Goal: Task Accomplishment & Management: Use online tool/utility

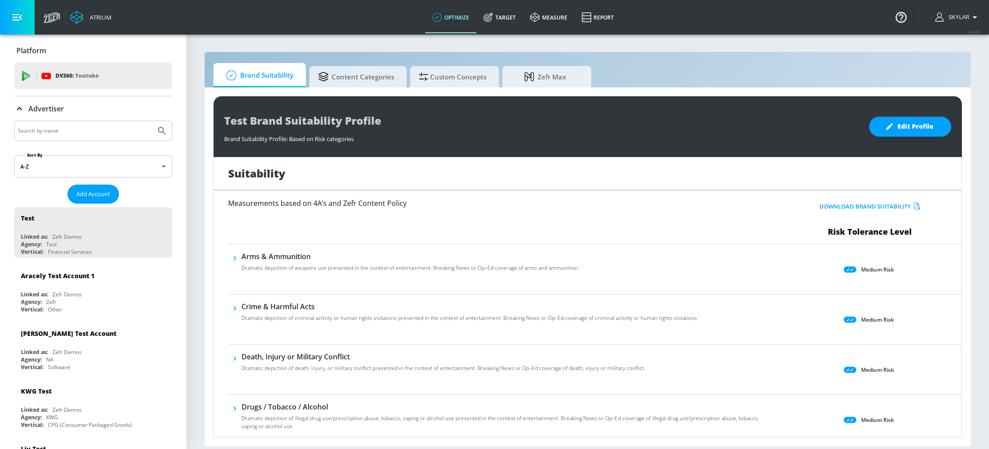
click at [107, 125] on div at bounding box center [93, 131] width 158 height 20
click at [106, 129] on input "Search by name" at bounding box center [85, 131] width 135 height 12
type input "universal"
click at [157, 134] on icon "Submit Search" at bounding box center [162, 131] width 11 height 11
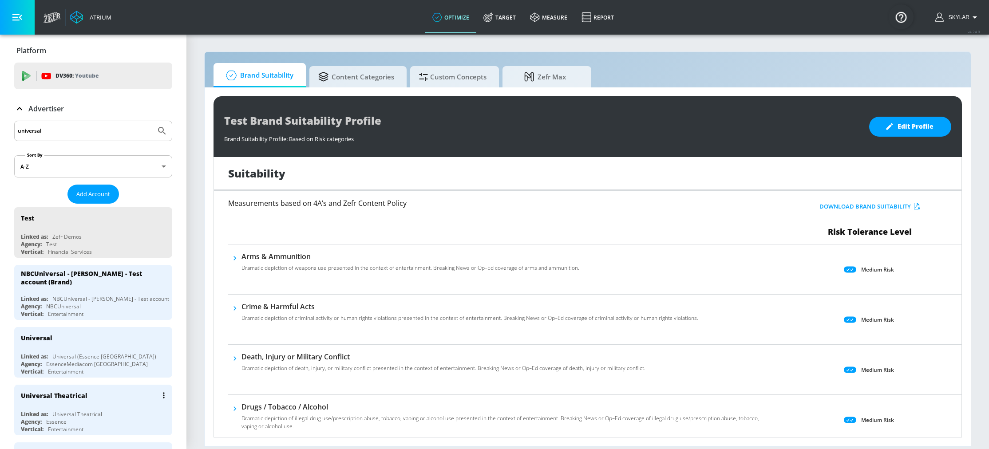
click at [79, 413] on div "Universal Theatrical" at bounding box center [77, 415] width 50 height 8
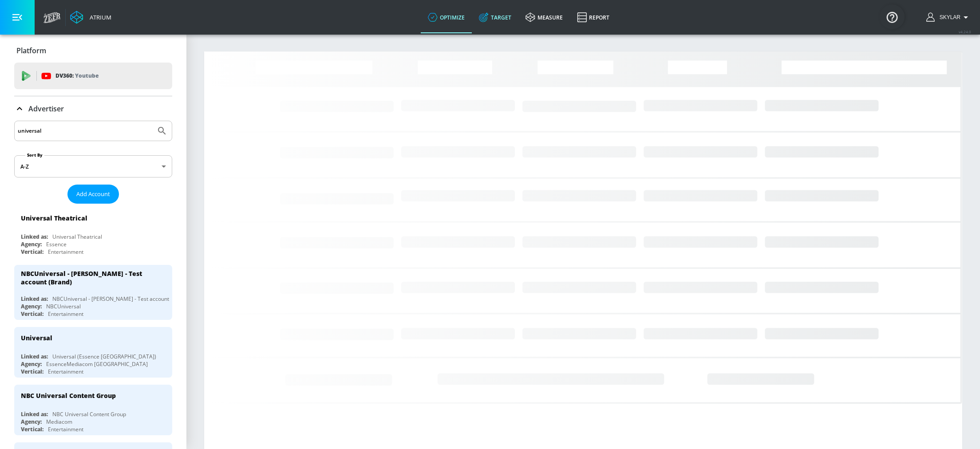
click at [503, 19] on link "Target" at bounding box center [495, 17] width 47 height 32
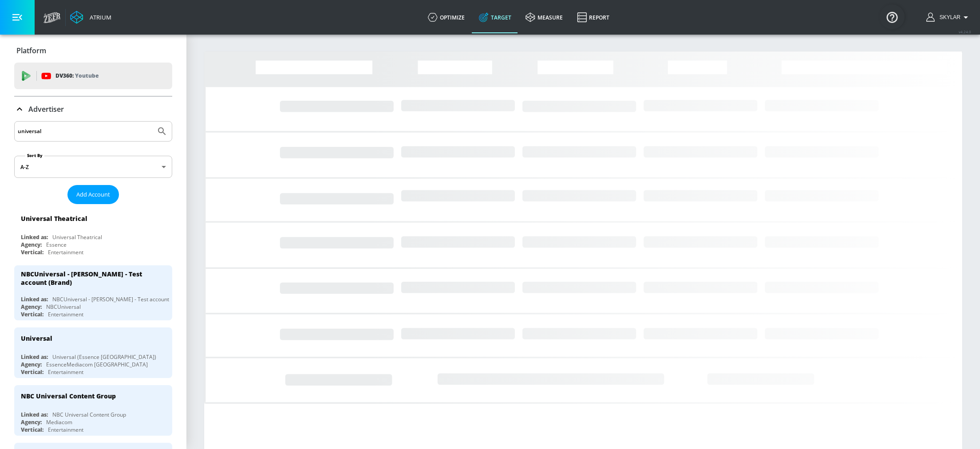
click at [23, 111] on icon at bounding box center [19, 109] width 11 height 11
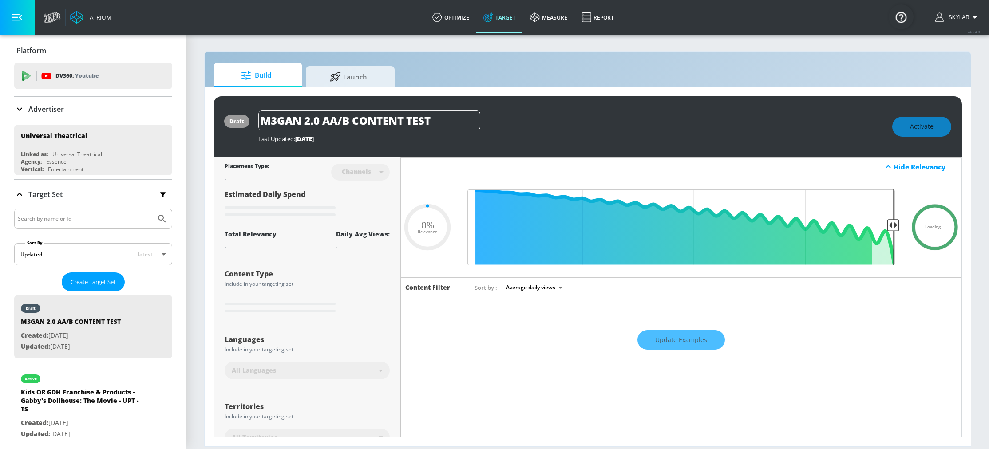
type input "0.05"
click at [109, 287] on span "Create Target Set" at bounding box center [93, 282] width 45 height 10
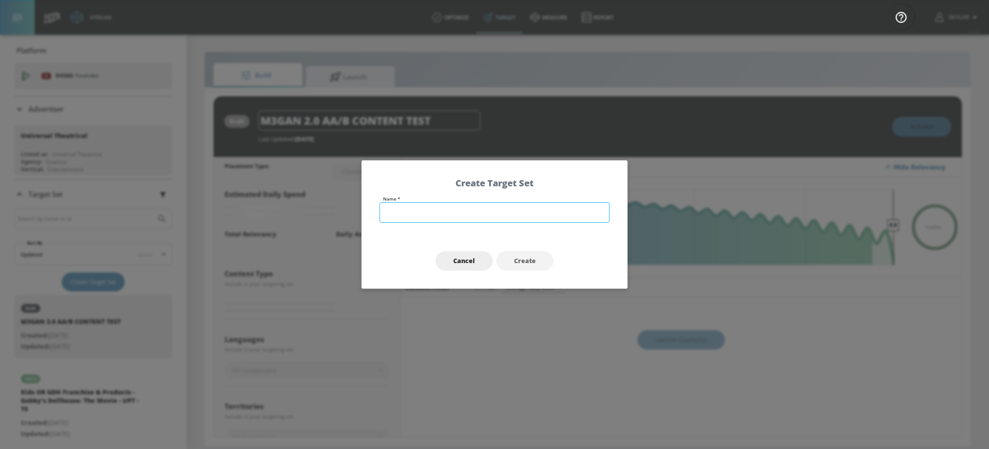
click at [417, 220] on input "text" at bounding box center [495, 212] width 230 height 20
type input "Hispanic Horror"
type input "0.6"
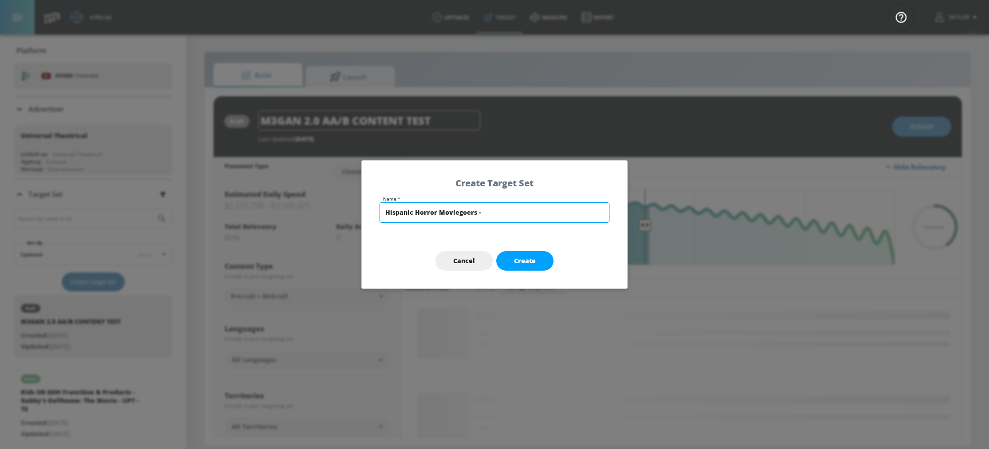
click at [388, 214] on input "Hispanic Horror Moviegoers -" at bounding box center [495, 212] width 230 height 20
click at [516, 221] on input "A18-34 Hispanic Horror Moviegoers -" at bounding box center [495, 212] width 230 height 20
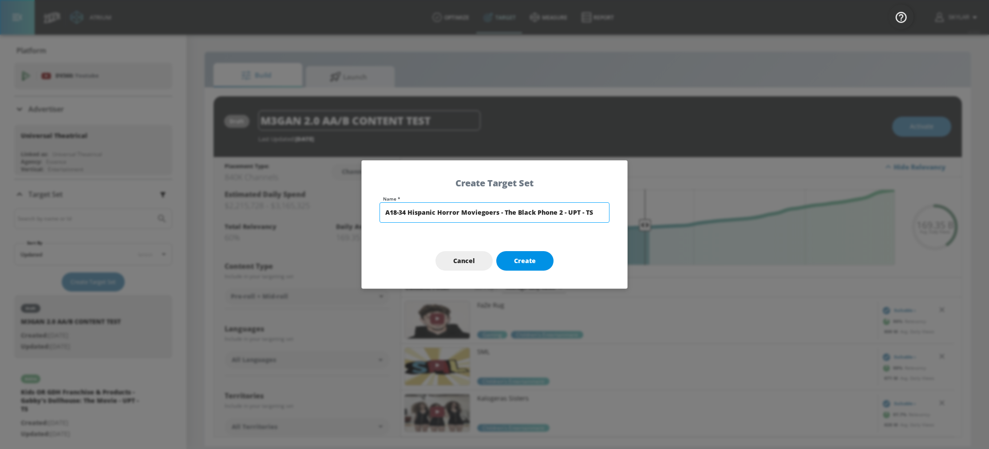
type input "A18-34 Hispanic Horror Moviegoers - The Black Phone 2 - UPT - TS"
click at [539, 260] on button "Create" at bounding box center [524, 261] width 57 height 20
type input "A18-34 Hispanic Horror Moviegoers - The Black Phone 2 - UPT - TS"
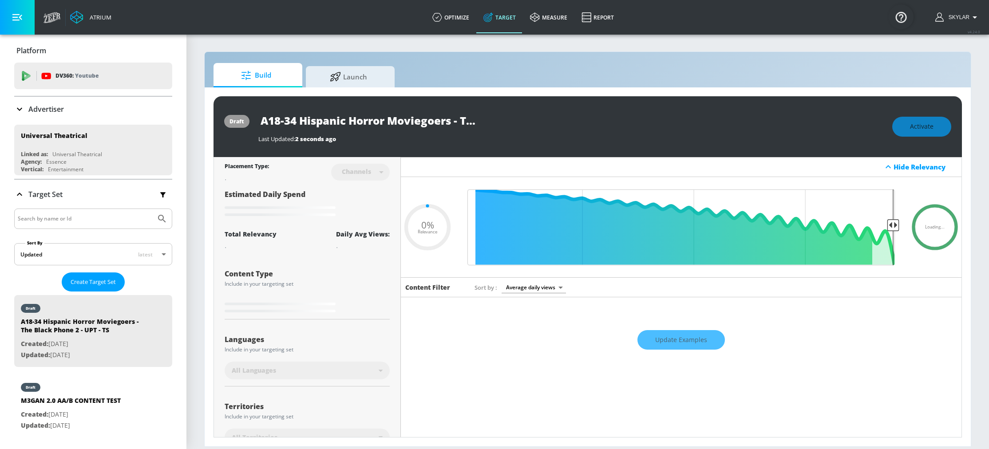
type input "0.6"
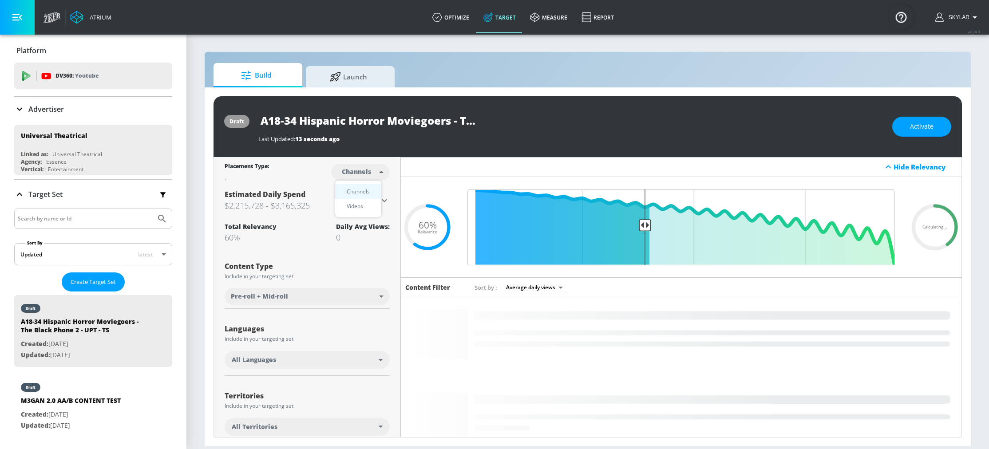
click at [362, 176] on body "Atrium optimize Target measure Report optimize Target measure Report v 4.24.0 S…" at bounding box center [494, 224] width 989 height 449
click at [368, 208] on li "Videos" at bounding box center [358, 206] width 46 height 15
type input "videos"
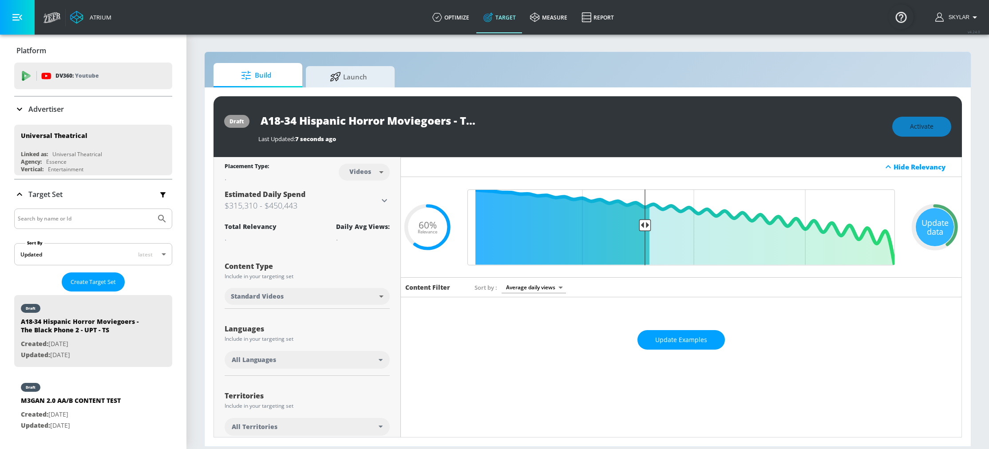
click at [321, 364] on div "All Languages" at bounding box center [305, 360] width 147 height 9
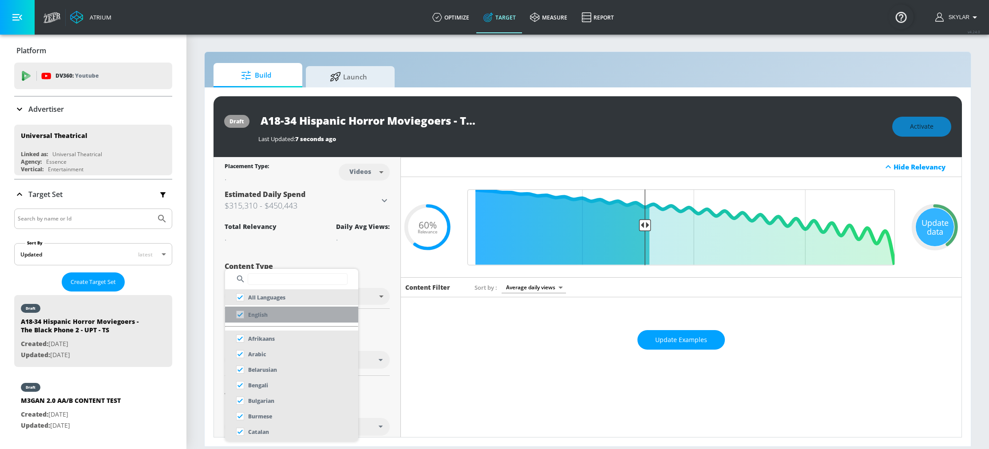
click at [308, 314] on li "English" at bounding box center [291, 315] width 133 height 16
checkbox input "false"
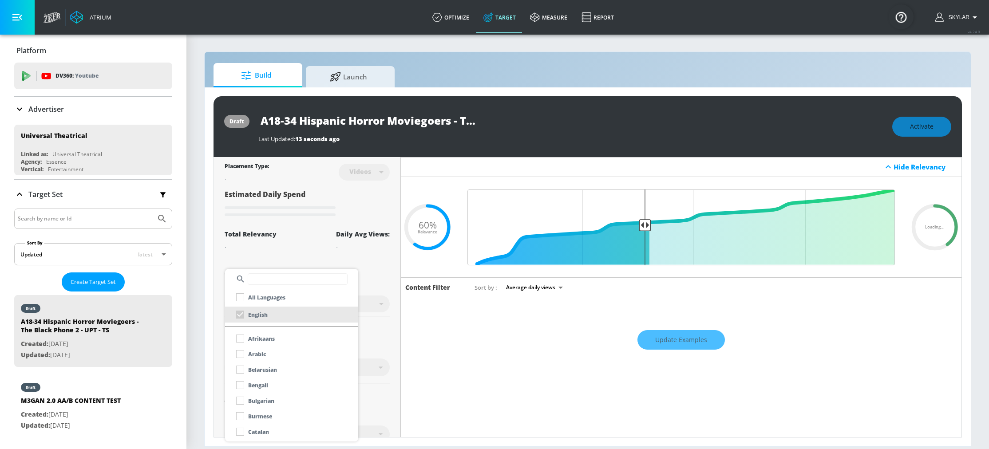
click at [429, 367] on div at bounding box center [494, 224] width 989 height 449
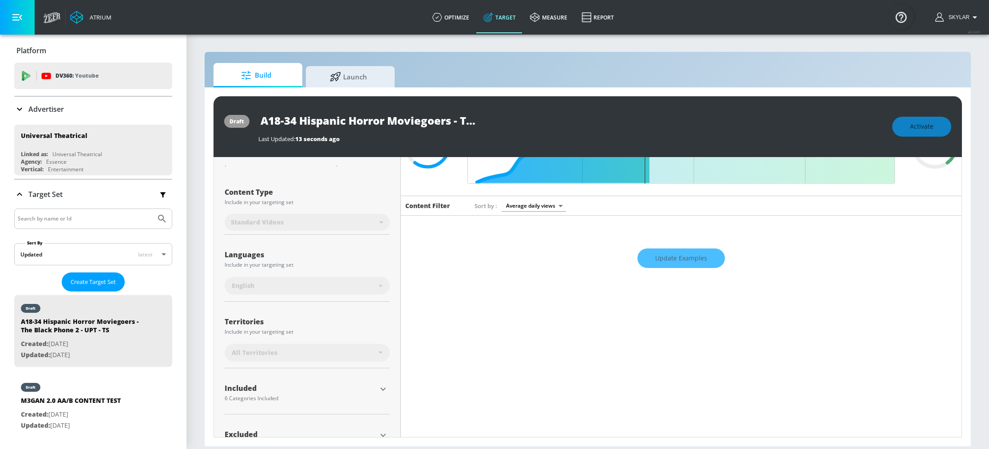
scroll to position [114, 0]
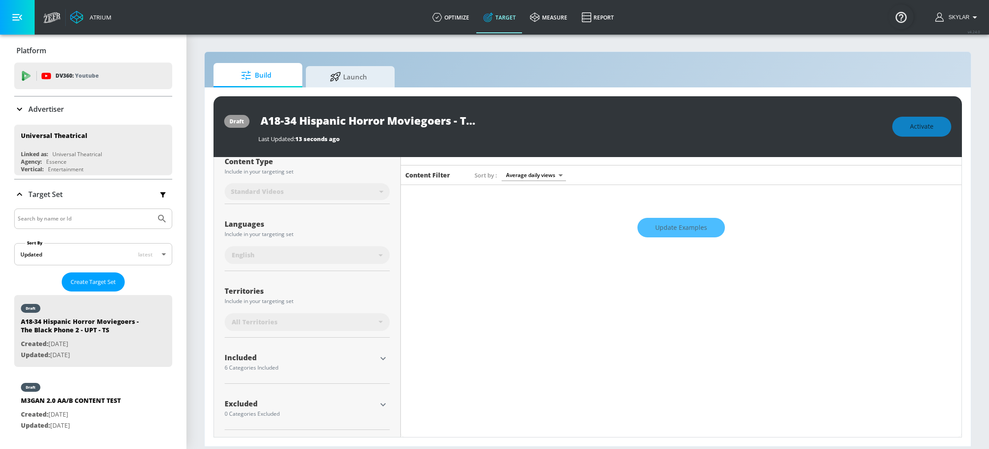
click at [373, 326] on div "All Territories" at bounding box center [307, 322] width 165 height 18
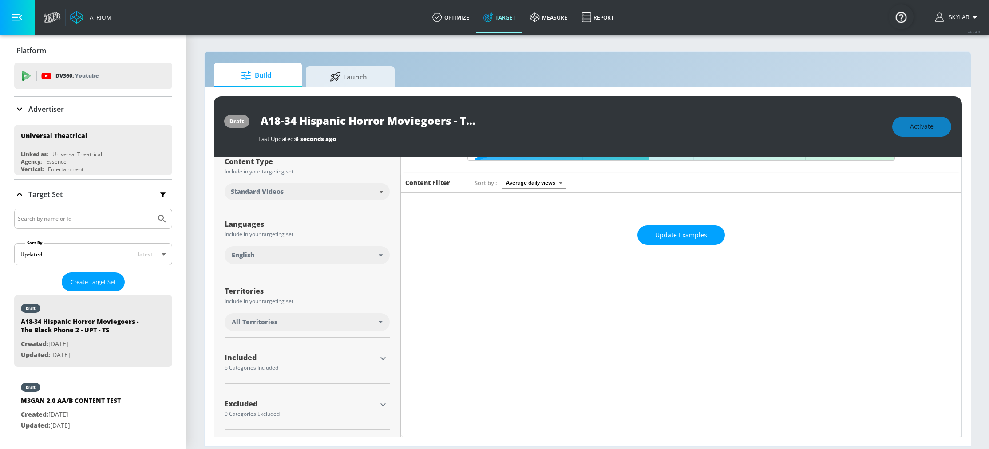
scroll to position [106, 0]
click at [300, 259] on div "English" at bounding box center [307, 255] width 165 height 18
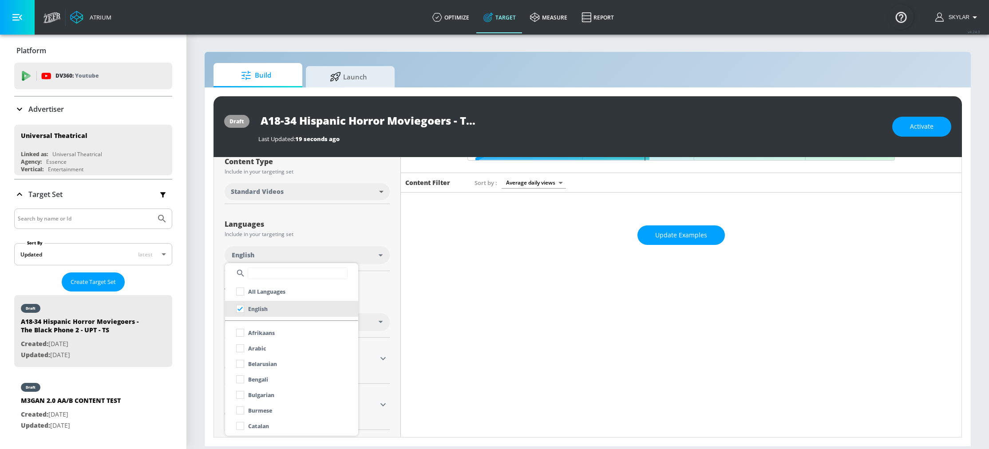
click at [273, 272] on input "text" at bounding box center [298, 274] width 100 height 12
type input "spanish"
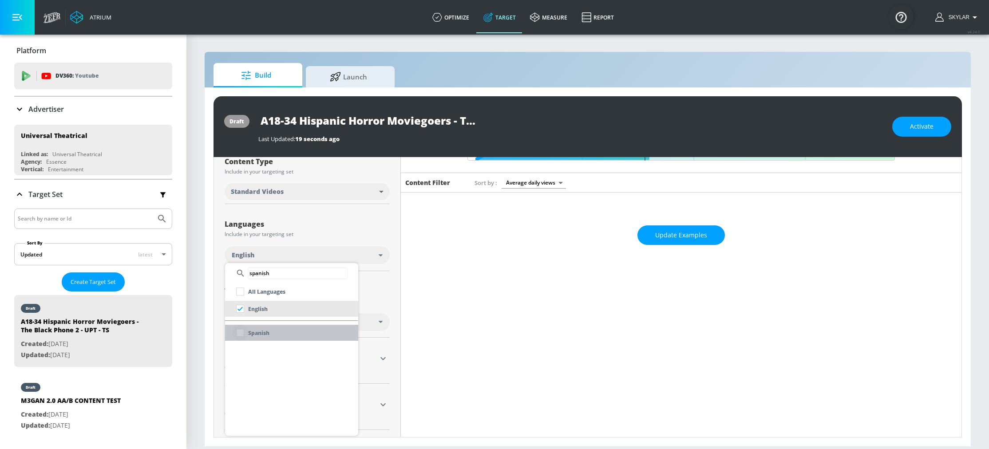
click at [246, 338] on input "checkbox" at bounding box center [240, 333] width 16 height 16
click at [418, 258] on div at bounding box center [494, 224] width 989 height 449
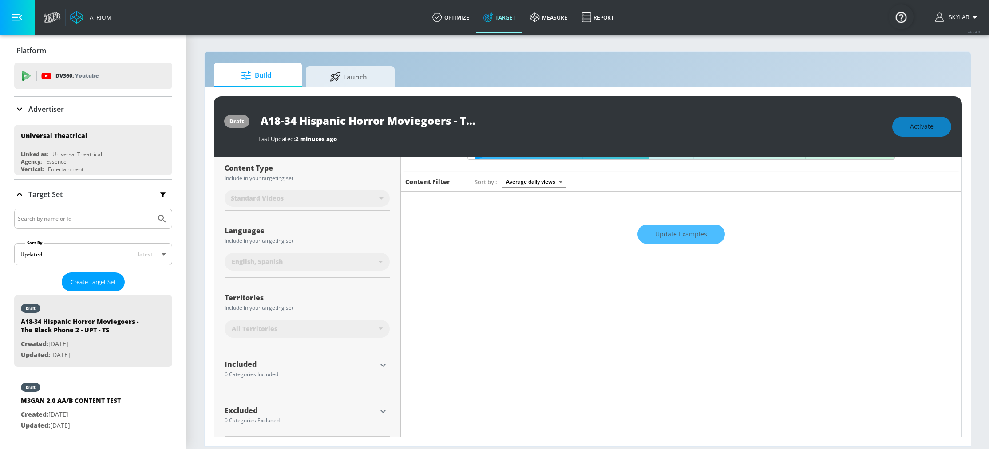
scroll to position [114, 0]
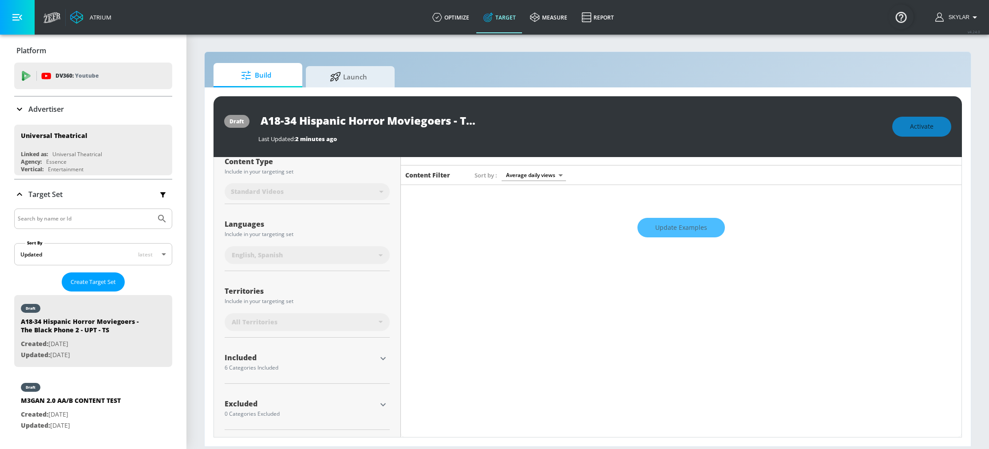
click at [330, 260] on div "English, Spanish" at bounding box center [307, 255] width 165 height 18
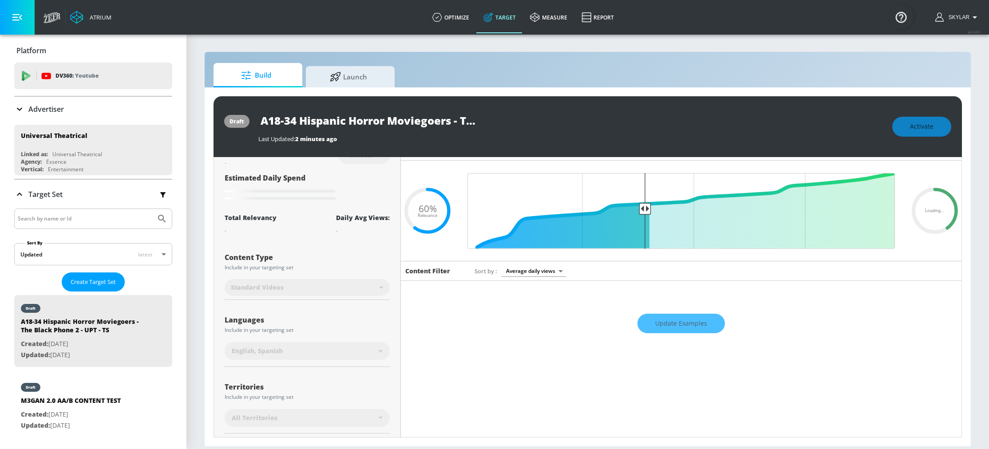
scroll to position [17, 0]
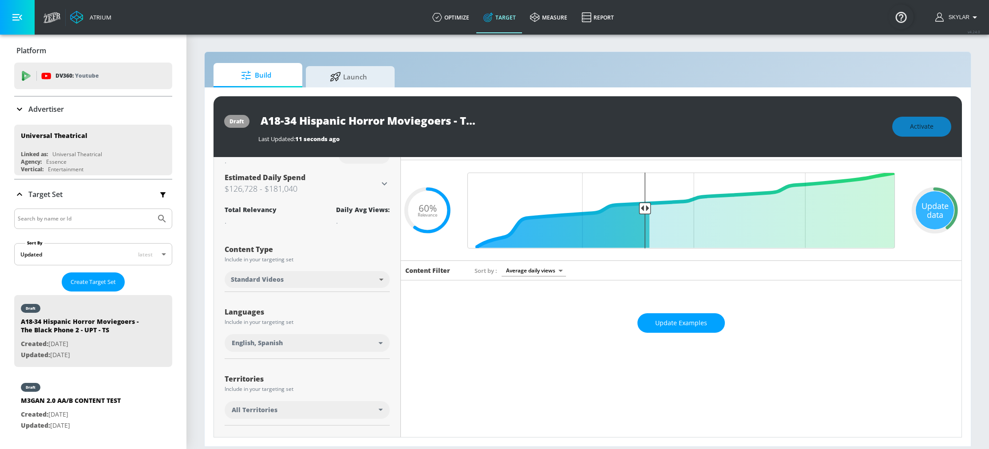
click at [291, 343] on div "English, Spanish" at bounding box center [305, 343] width 147 height 9
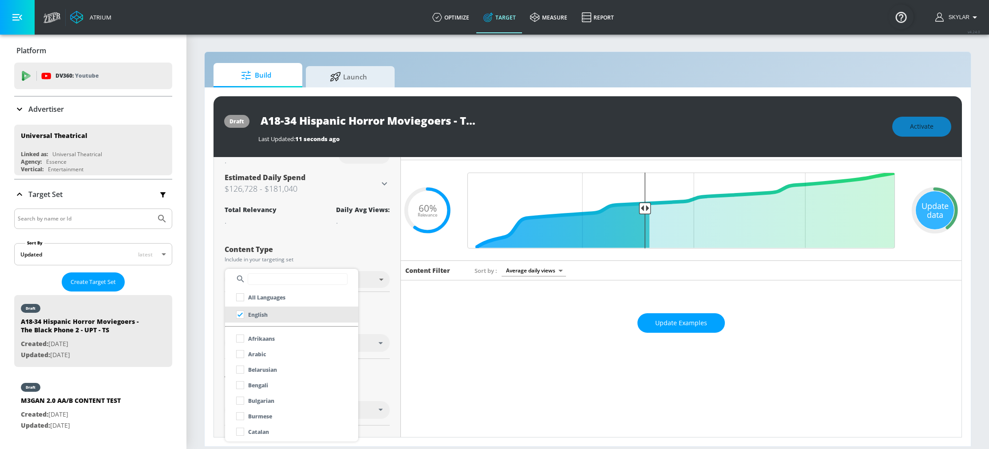
click at [261, 278] on input "text" at bounding box center [298, 280] width 100 height 12
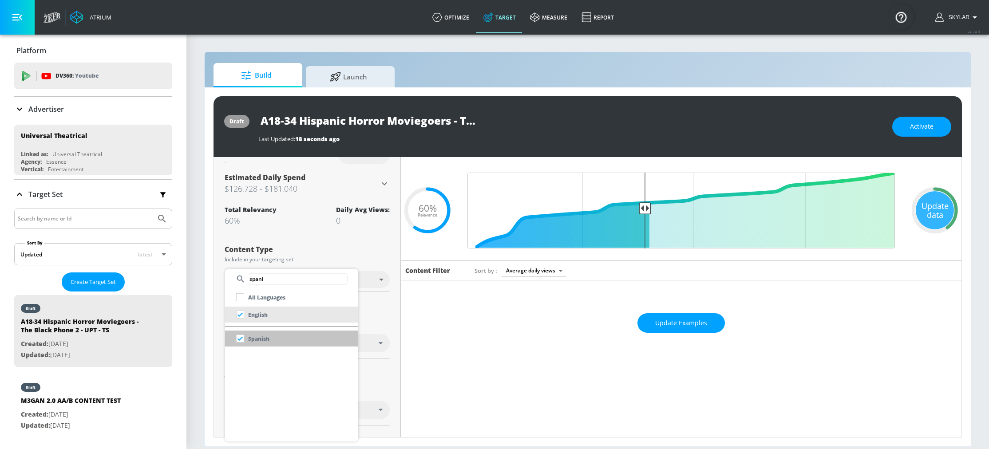
type input "spani"
click at [255, 338] on p "Spanish" at bounding box center [258, 338] width 21 height 9
click at [443, 330] on div at bounding box center [494, 224] width 989 height 449
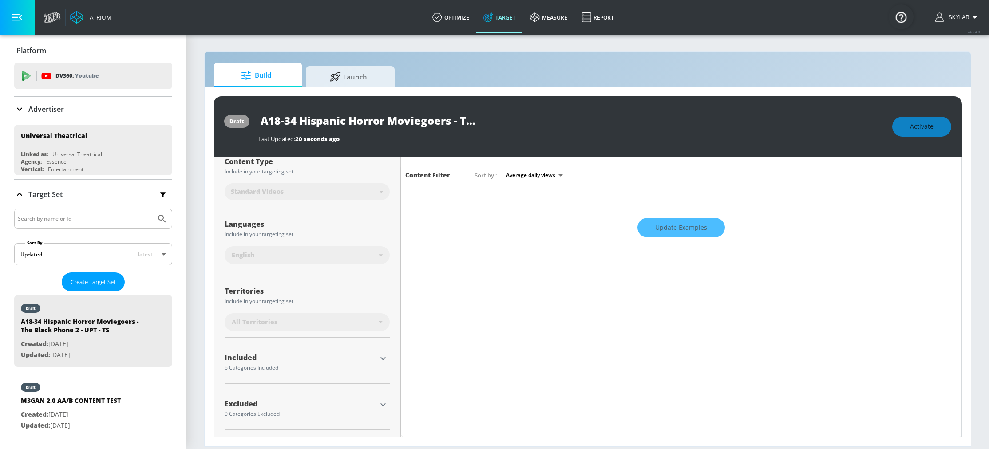
scroll to position [106, 0]
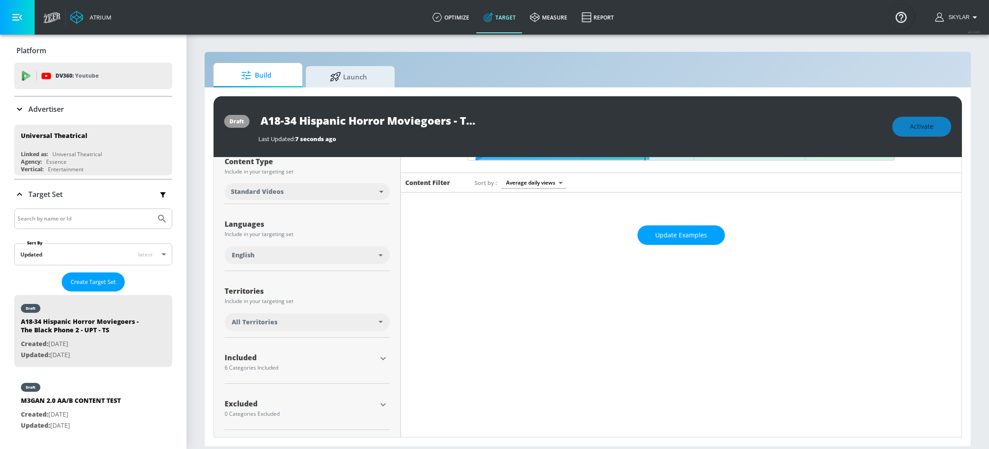
click at [287, 323] on div "All Territories" at bounding box center [305, 322] width 147 height 9
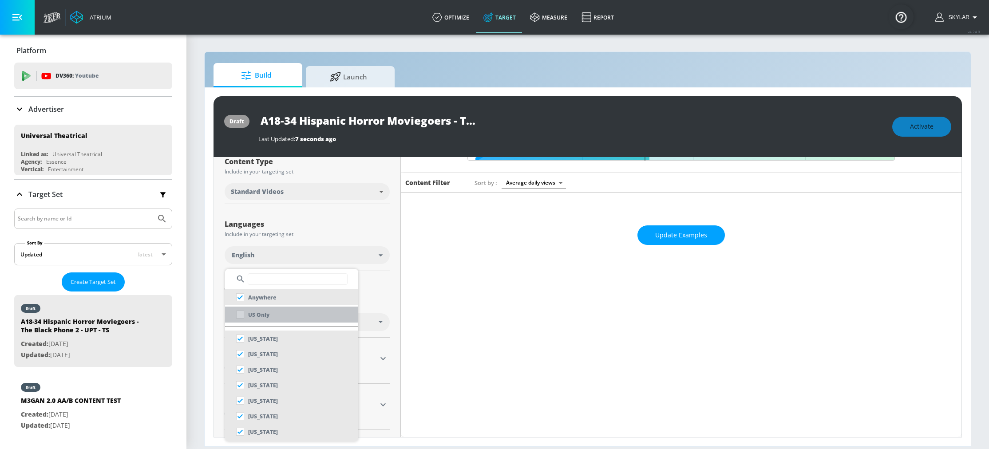
click at [283, 320] on li "US Only" at bounding box center [291, 315] width 133 height 16
checkbox input "false"
checkbox input "true"
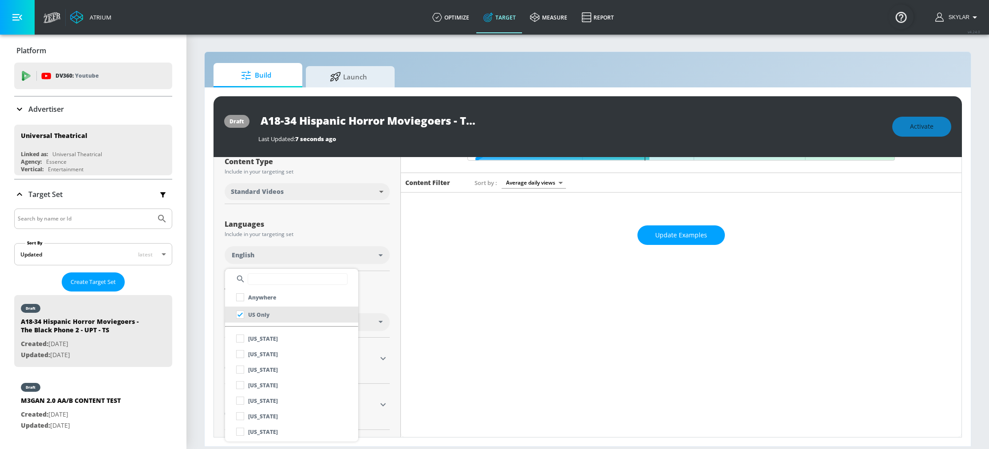
click at [556, 298] on div at bounding box center [494, 224] width 989 height 449
click at [385, 403] on icon "button" at bounding box center [383, 405] width 11 height 11
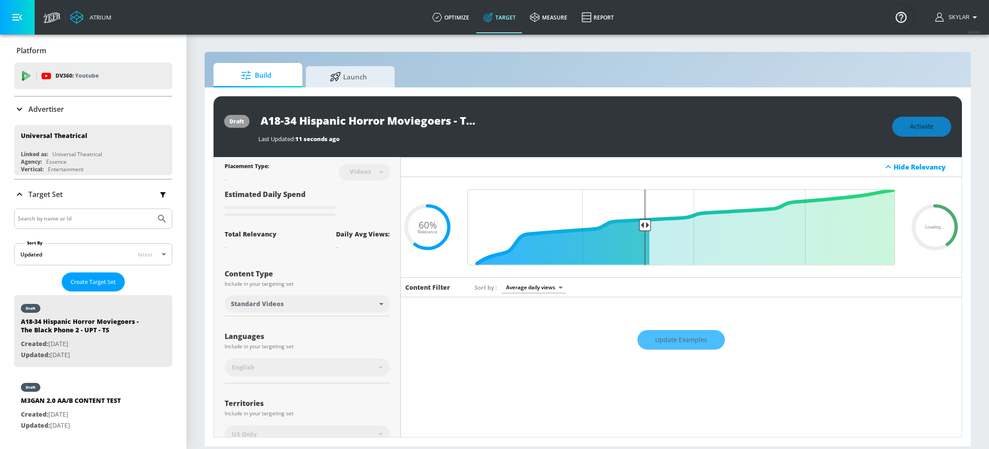
scroll to position [196, 0]
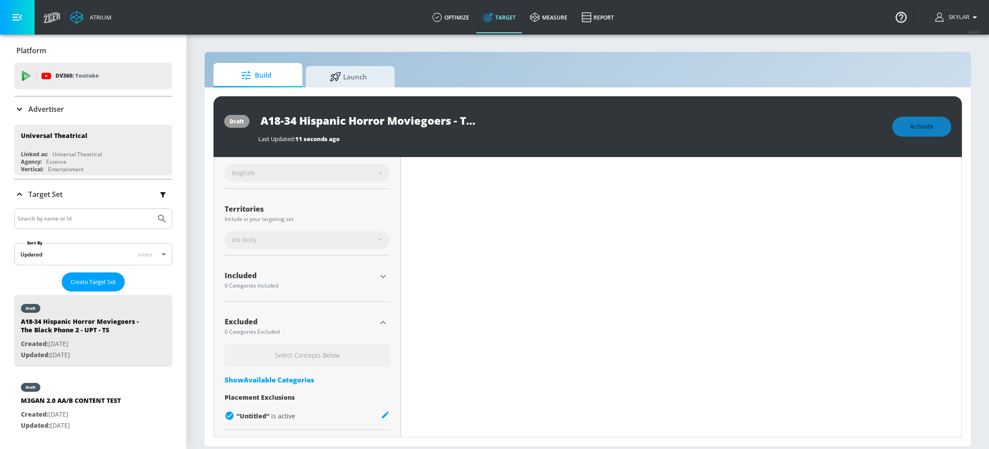
click at [385, 276] on icon "button" at bounding box center [383, 276] width 11 height 11
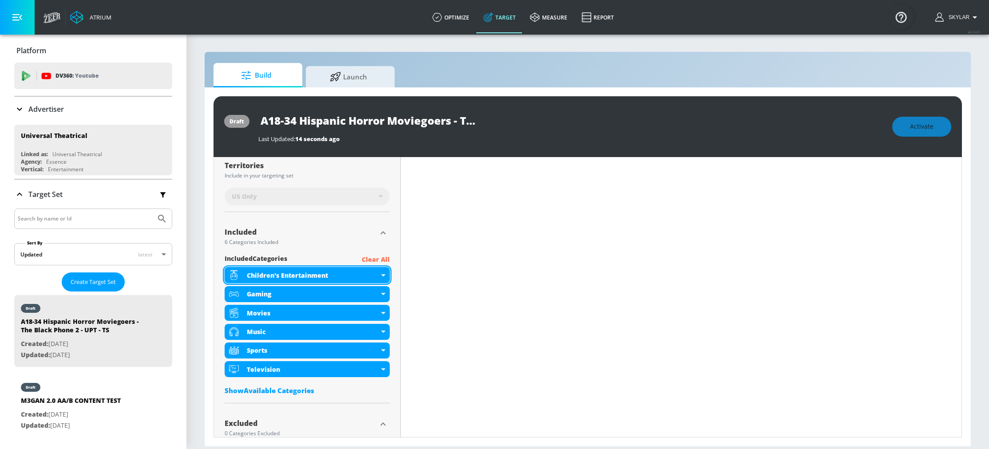
scroll to position [250, 0]
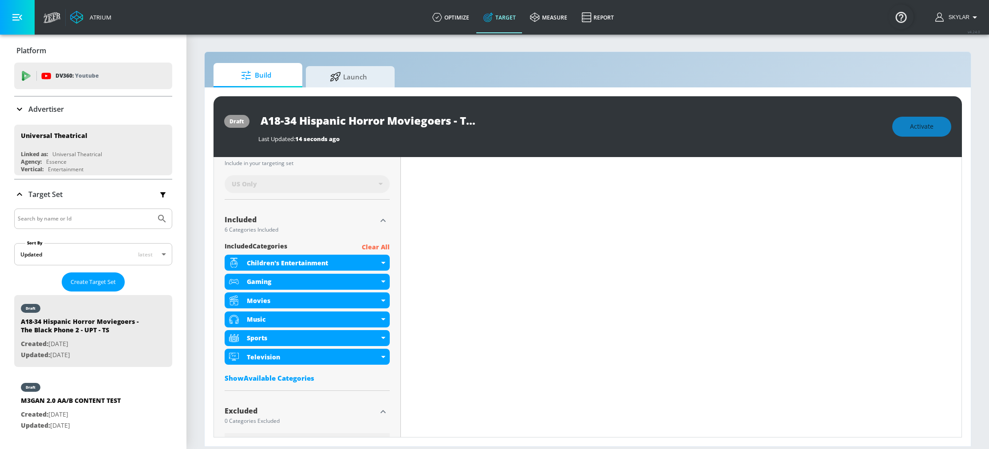
click at [381, 249] on p "Clear All" at bounding box center [376, 247] width 28 height 11
click at [368, 248] on p "Clear All" at bounding box center [376, 247] width 28 height 11
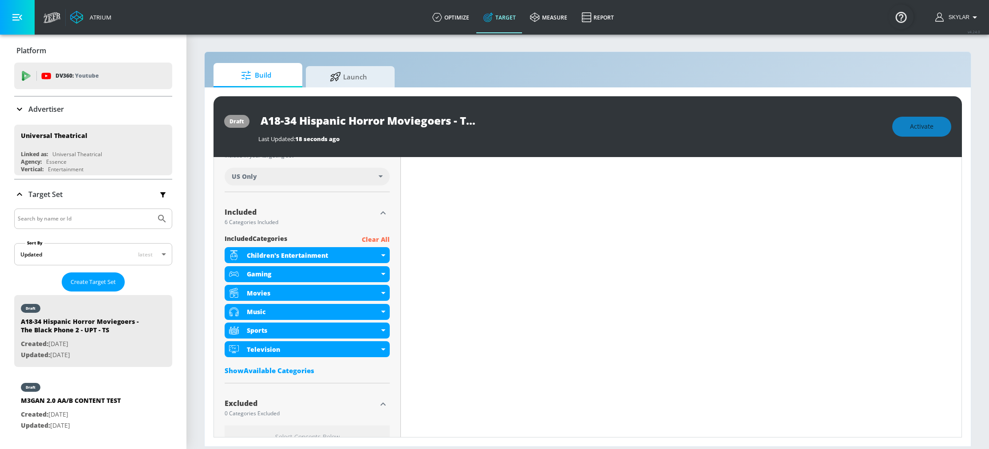
scroll to position [242, 0]
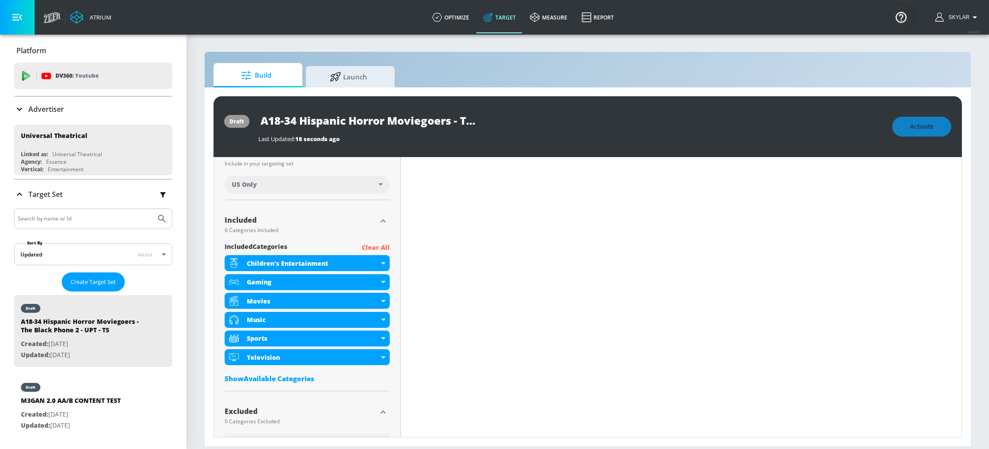
click at [369, 247] on p "Clear All" at bounding box center [376, 247] width 28 height 11
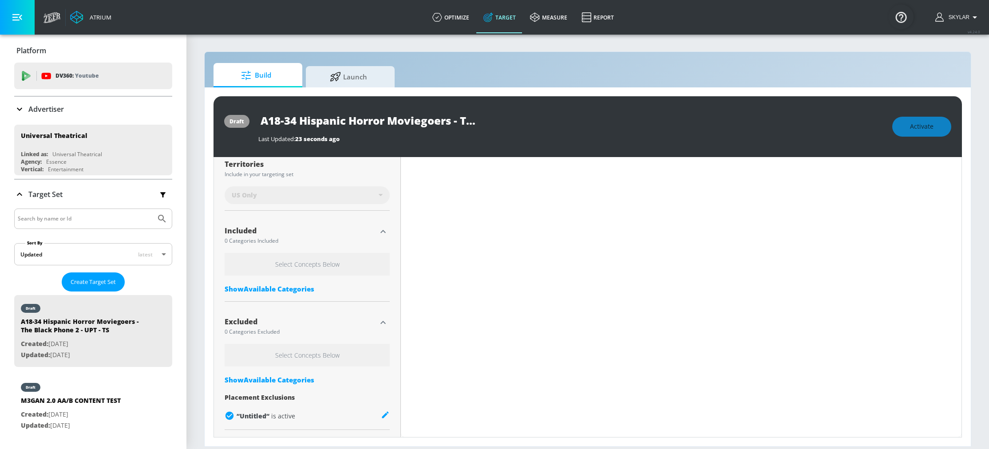
scroll to position [240, 0]
click at [277, 282] on div "Select Concepts Below Show Available Categories" at bounding box center [307, 275] width 165 height 45
click at [280, 288] on div "Show Available Categories" at bounding box center [307, 289] width 165 height 9
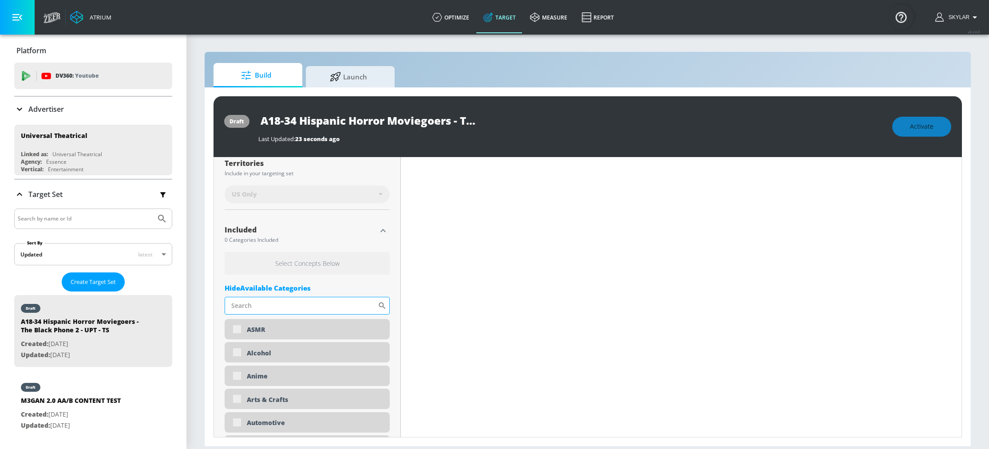
click at [271, 306] on input "Sort By" at bounding box center [301, 306] width 153 height 18
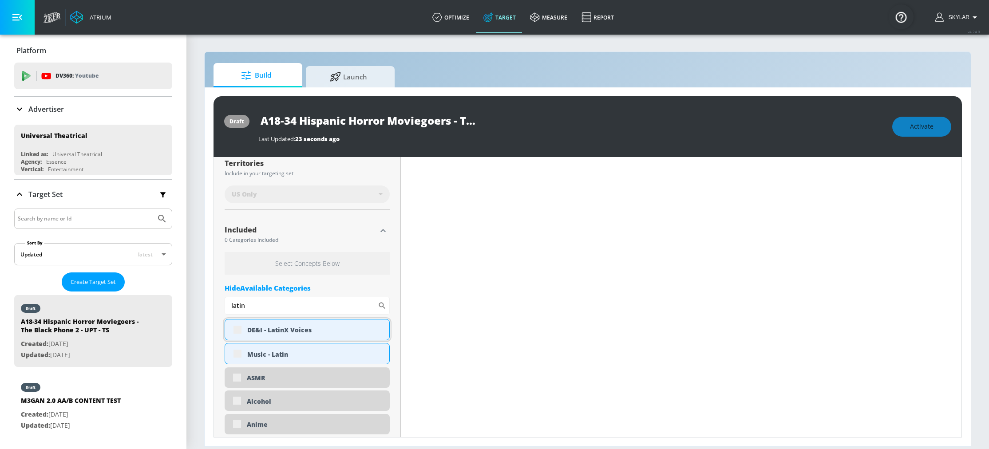
type input "latin"
click at [314, 333] on div "DE&I - LatinX Voices" at bounding box center [314, 330] width 135 height 8
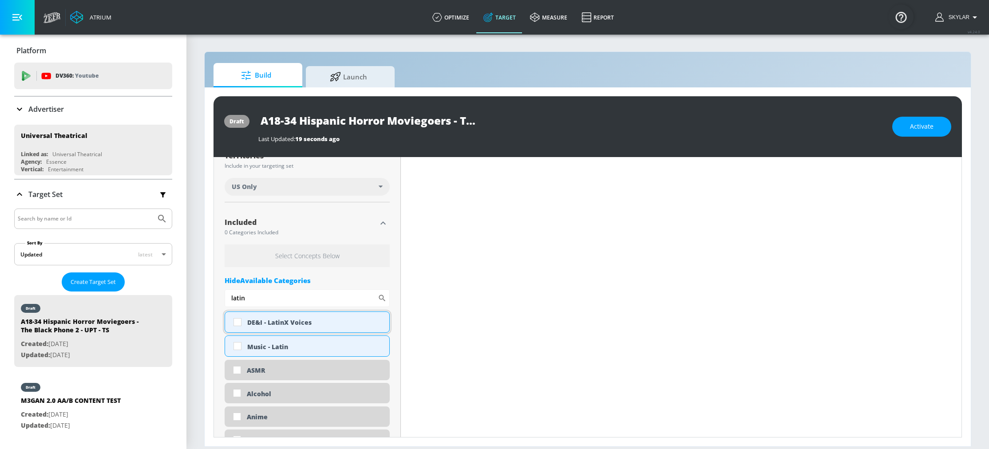
scroll to position [233, 0]
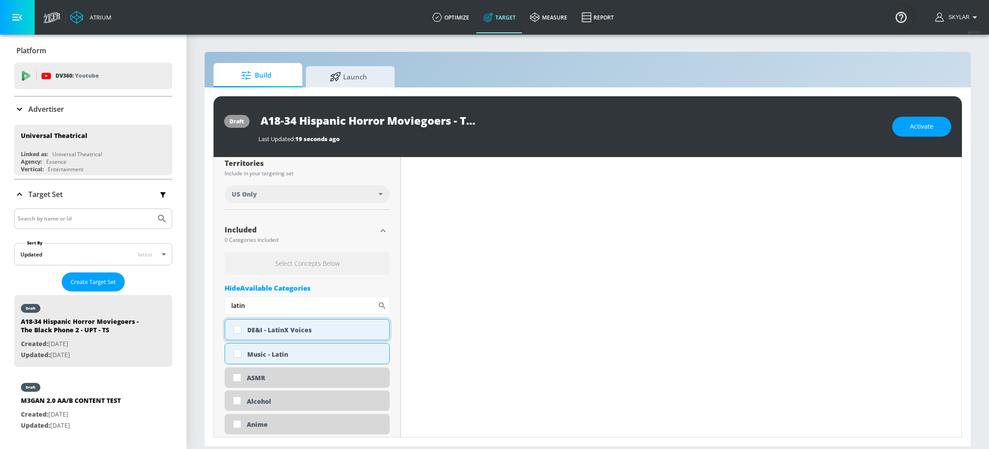
click at [311, 330] on div "DE&I - LatinX Voices" at bounding box center [314, 330] width 135 height 8
checkbox input "true"
click at [310, 349] on div "Music - Latin" at bounding box center [307, 353] width 165 height 21
checkbox input "true"
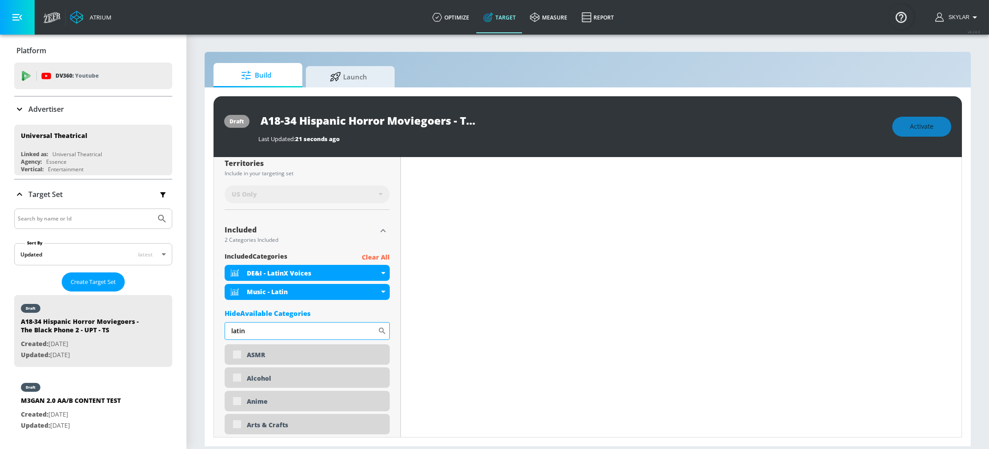
click at [246, 340] on input "latin" at bounding box center [301, 331] width 153 height 18
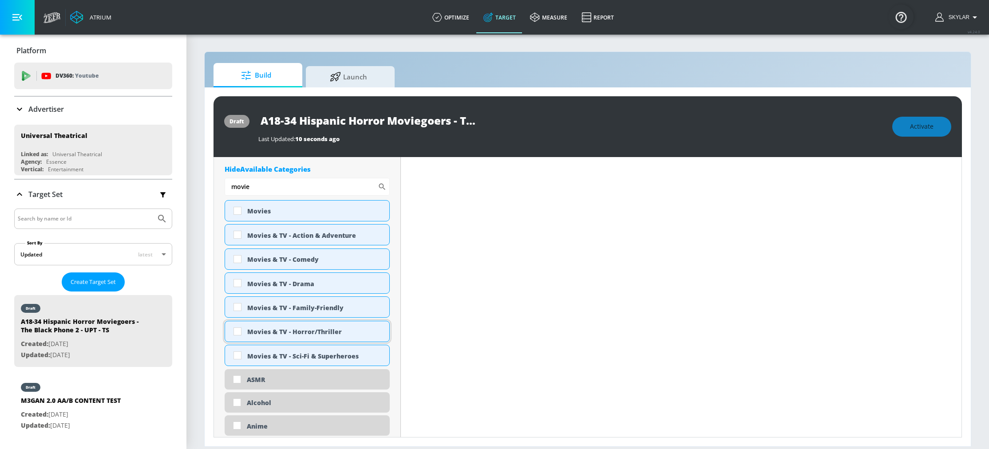
scroll to position [369, 0]
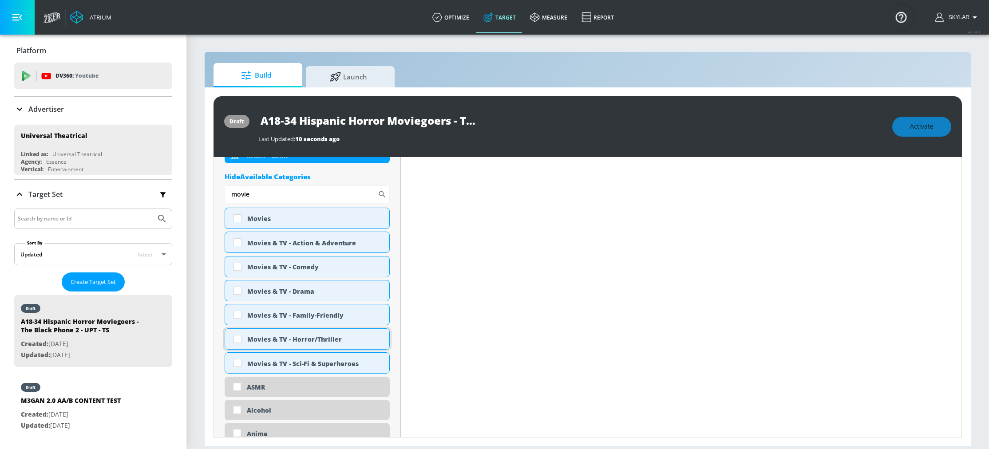
type input "movie"
click at [315, 343] on div "Movies & TV - Horror/Thriller" at bounding box center [314, 339] width 135 height 8
checkbox input "true"
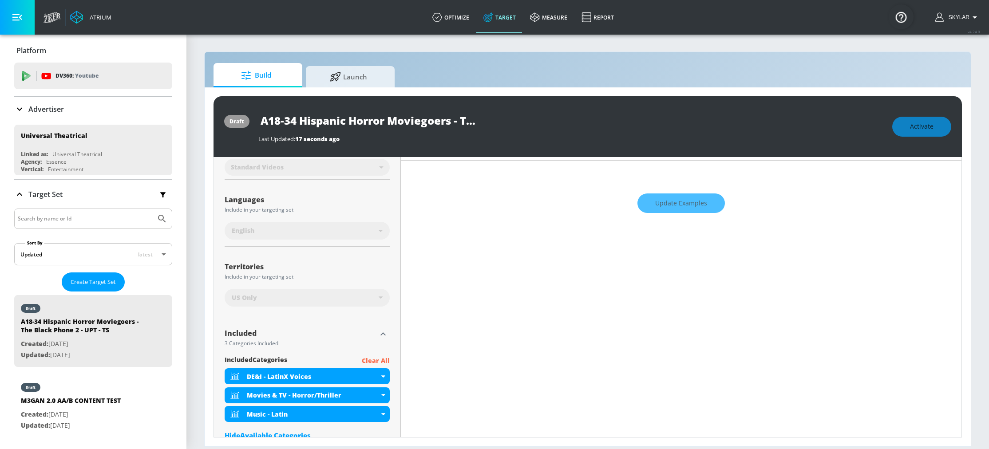
scroll to position [187, 0]
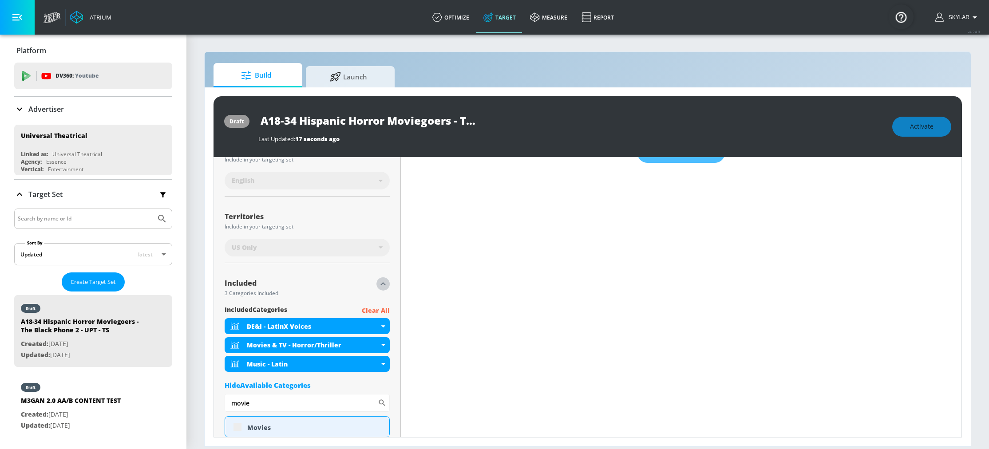
click at [381, 285] on icon "button" at bounding box center [383, 283] width 5 height 3
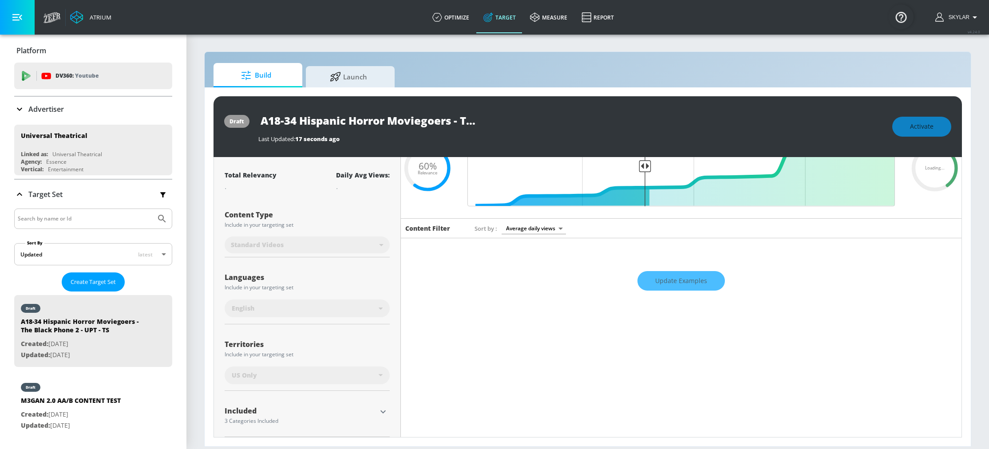
scroll to position [0, 0]
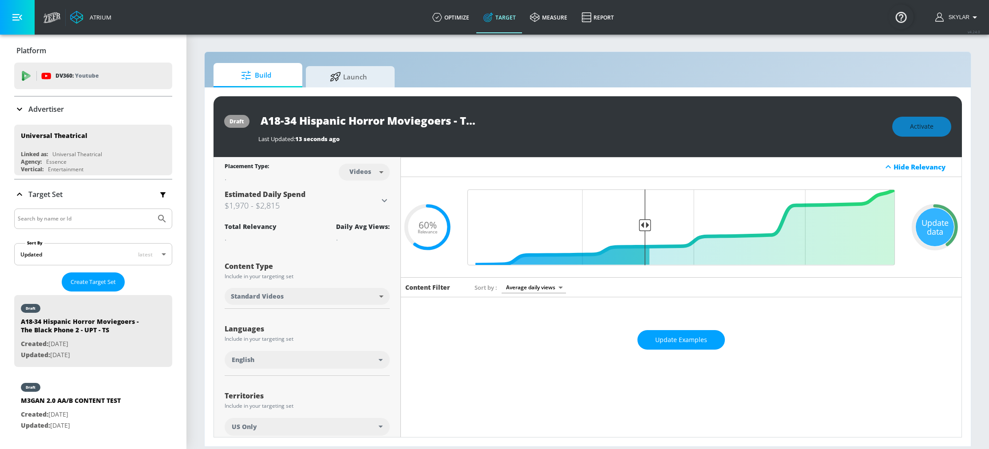
click at [937, 224] on div "Update data" at bounding box center [935, 227] width 38 height 38
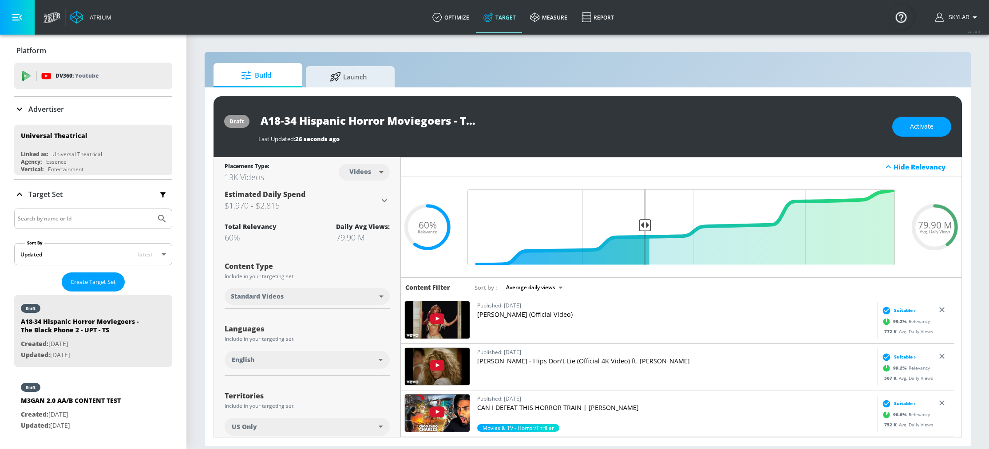
scroll to position [188, 0]
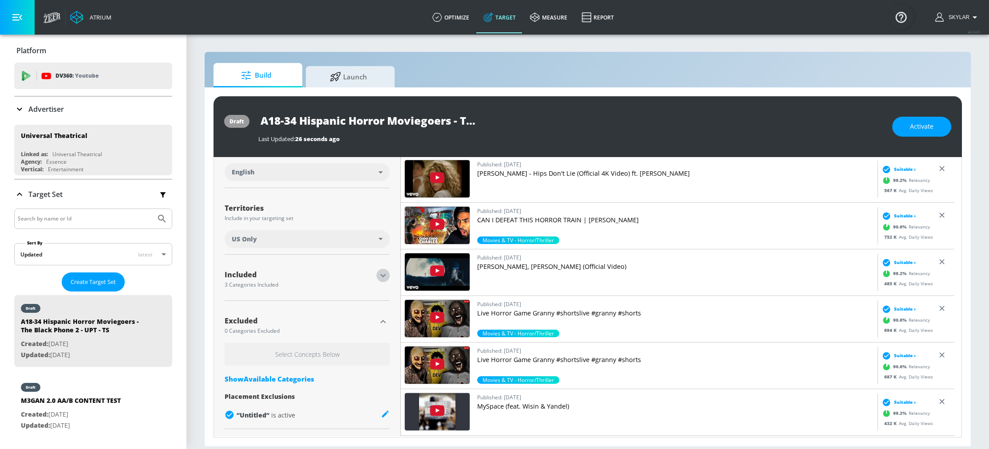
click at [381, 275] on icon "button" at bounding box center [383, 275] width 11 height 11
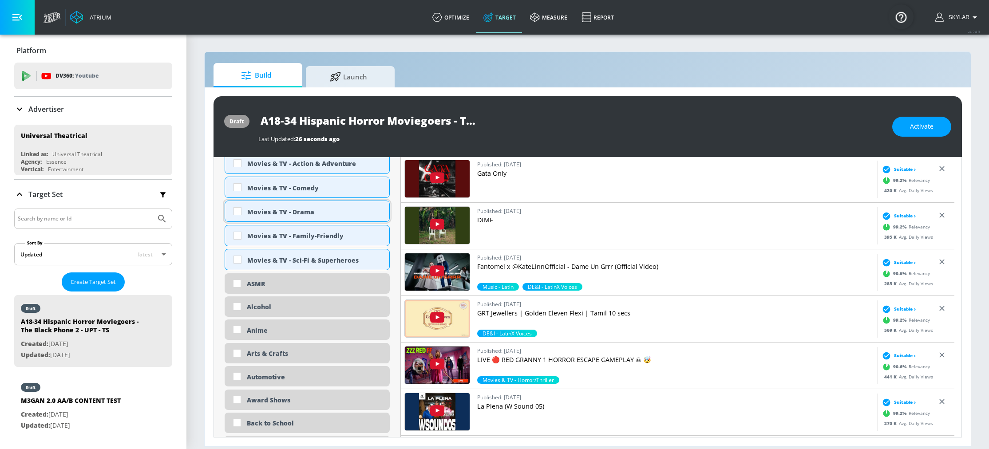
scroll to position [329, 0]
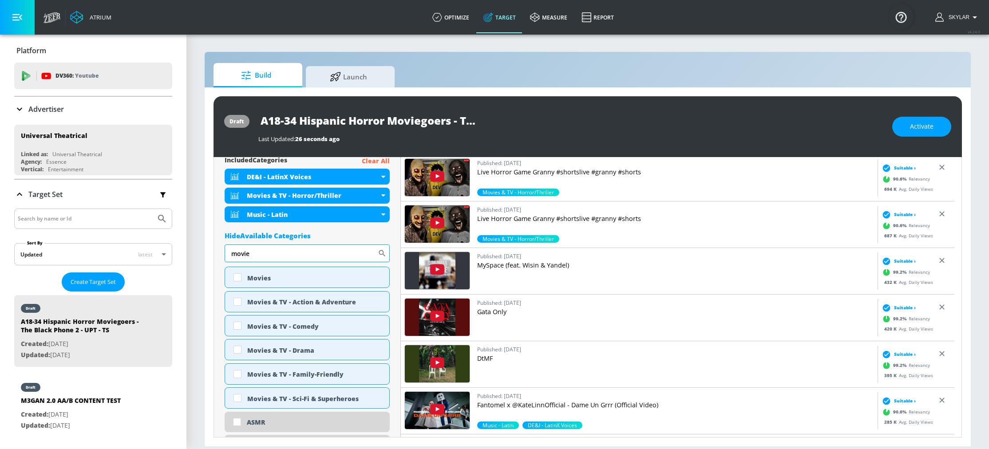
click at [263, 252] on input "movie" at bounding box center [301, 254] width 153 height 18
click at [279, 282] on div "Movies" at bounding box center [314, 278] width 135 height 8
checkbox input "true"
click at [262, 258] on input "movie" at bounding box center [301, 254] width 153 height 18
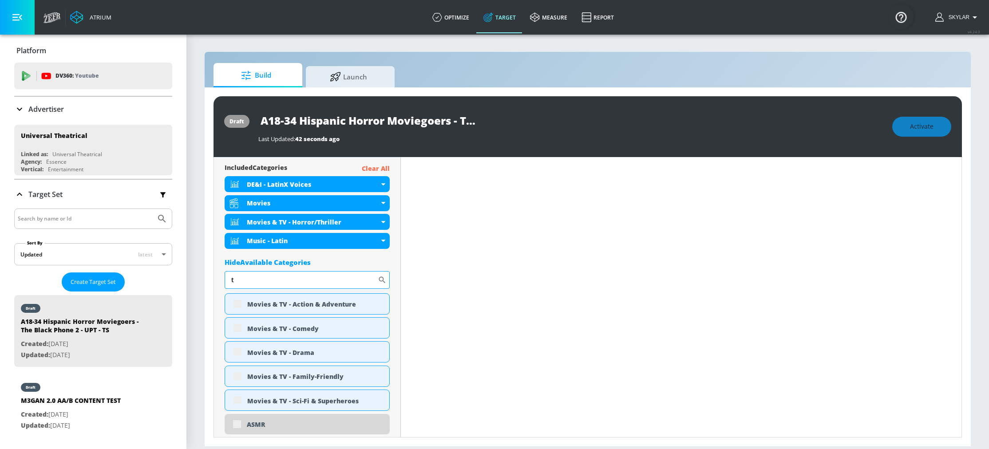
scroll to position [337, 0]
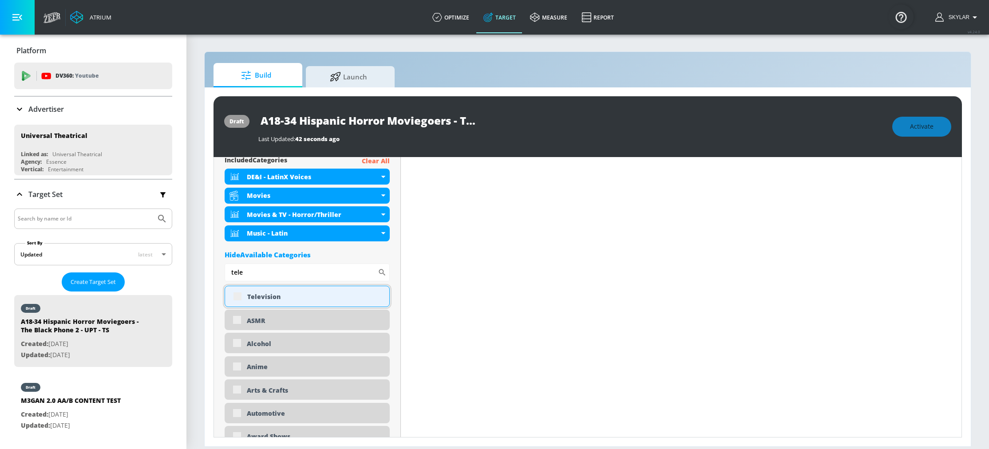
type input "tele"
click at [307, 292] on div "Television" at bounding box center [307, 296] width 165 height 21
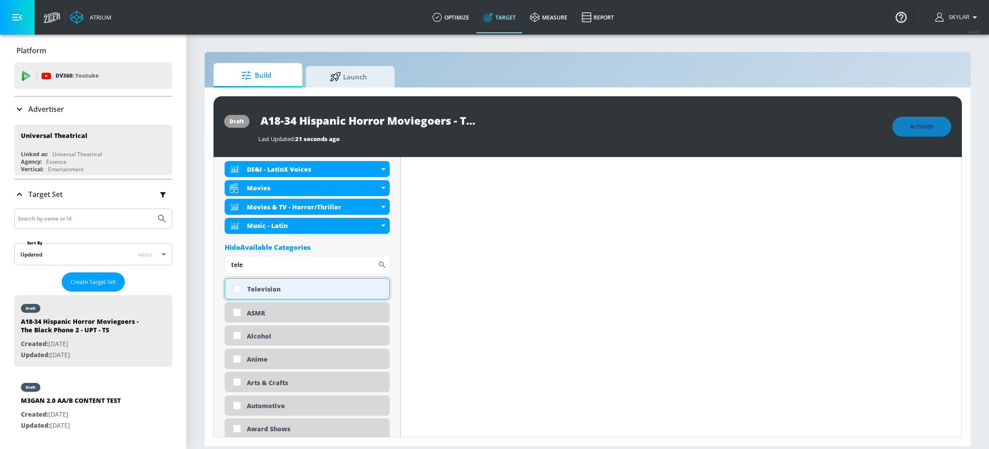
scroll to position [329, 0]
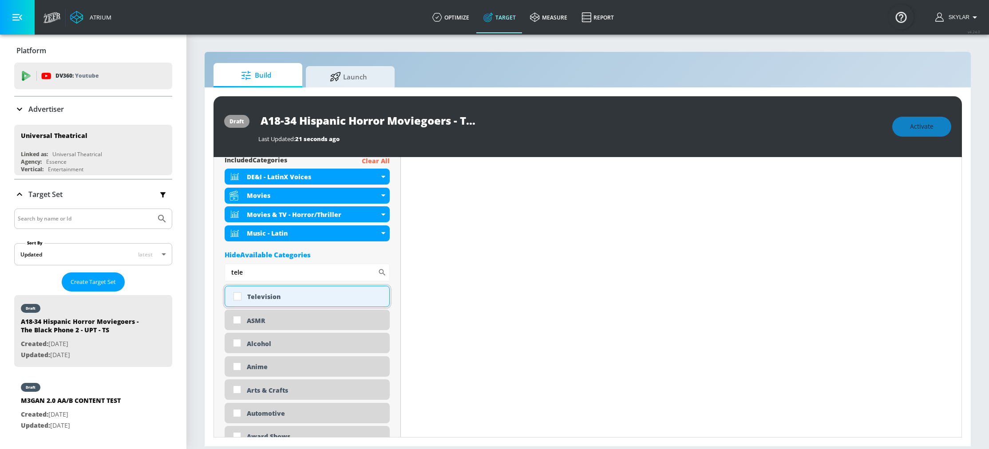
click at [362, 298] on div "Television" at bounding box center [314, 297] width 135 height 8
checkbox input "true"
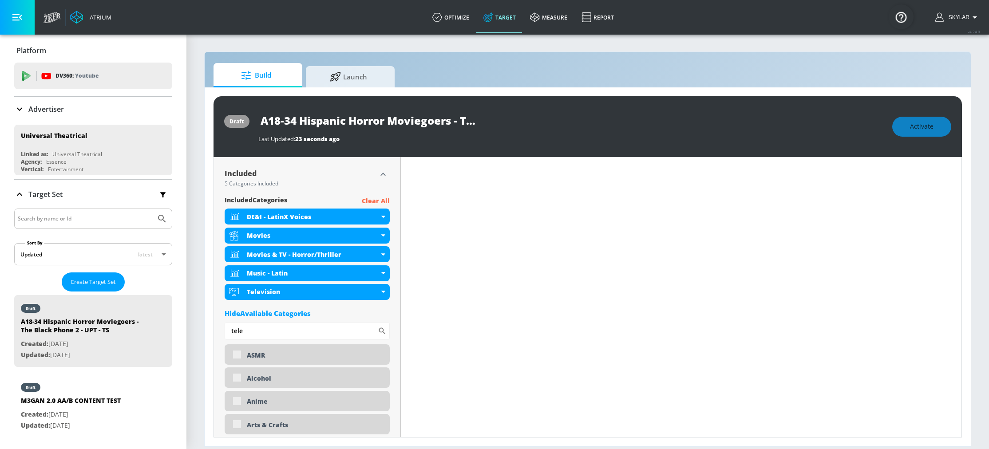
scroll to position [286, 0]
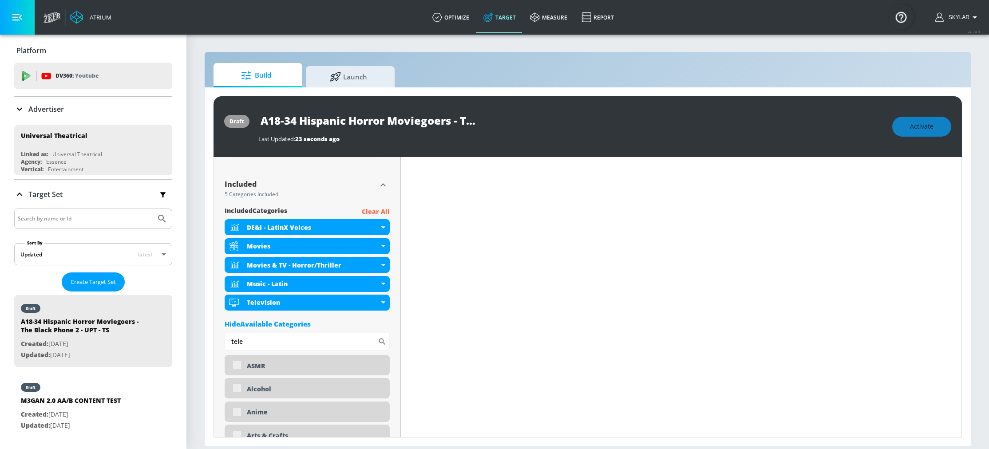
click at [383, 185] on icon "button" at bounding box center [383, 185] width 11 height 11
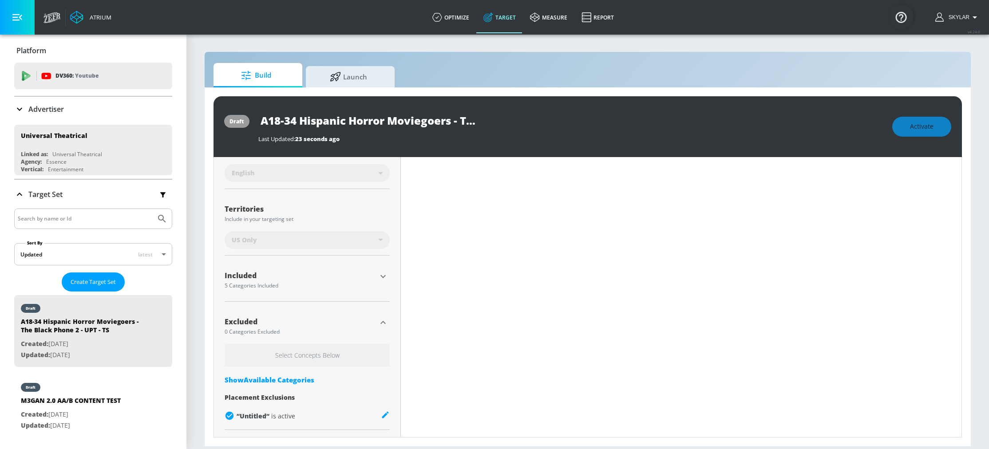
scroll to position [196, 0]
click at [315, 384] on div "Select Concepts Below Show Available Categories Placement Exclusions “ Untitled…" at bounding box center [307, 385] width 165 height 82
click at [311, 382] on div "Show Available Categories" at bounding box center [307, 380] width 165 height 9
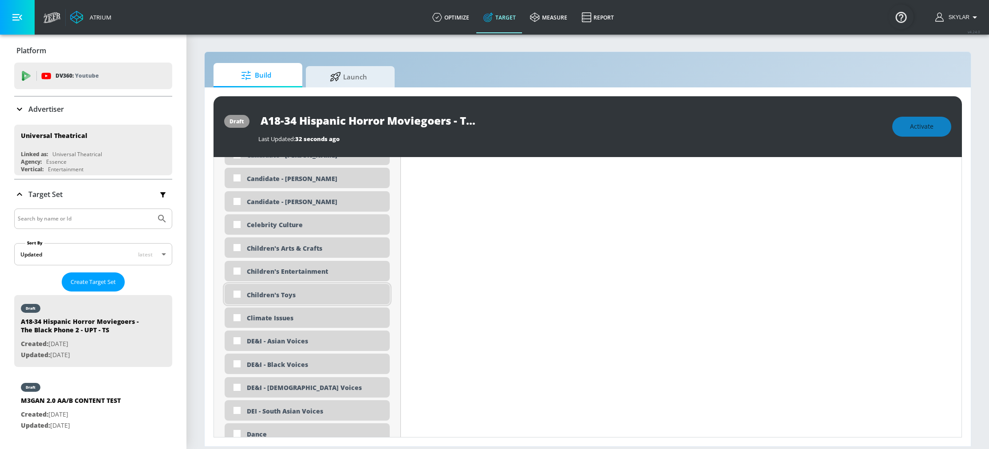
scroll to position [678, 0]
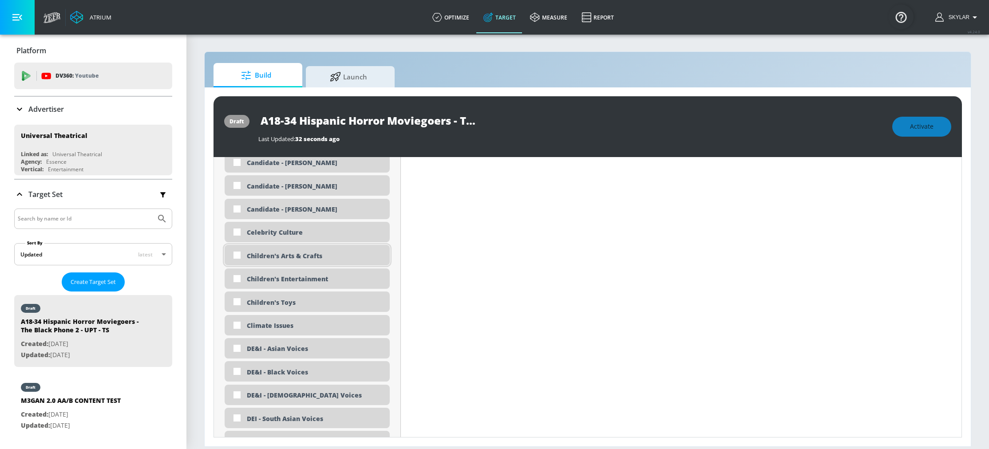
click at [270, 254] on div "Children's Arts & Crafts" at bounding box center [315, 256] width 136 height 8
checkbox input "true"
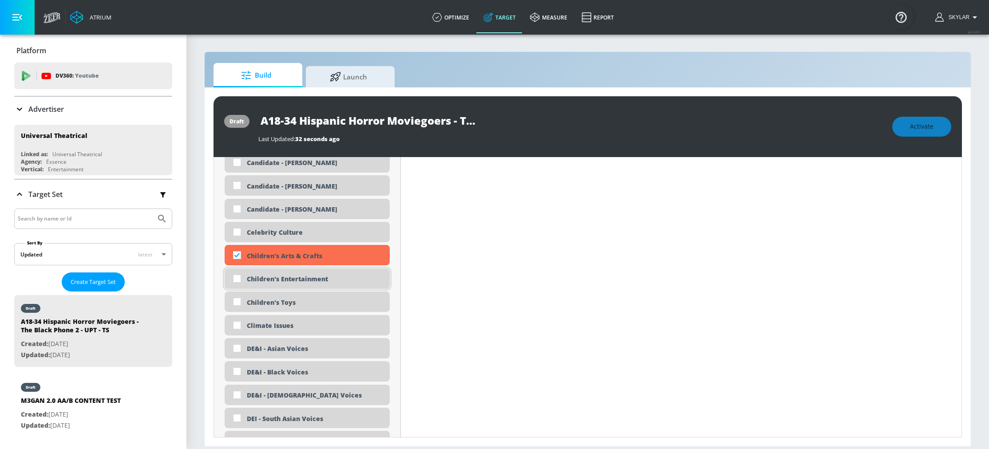
click at [269, 271] on div "Children's Entertainment" at bounding box center [307, 279] width 165 height 20
checkbox input "true"
click at [275, 297] on div "Children's Toys" at bounding box center [307, 302] width 165 height 20
checkbox input "true"
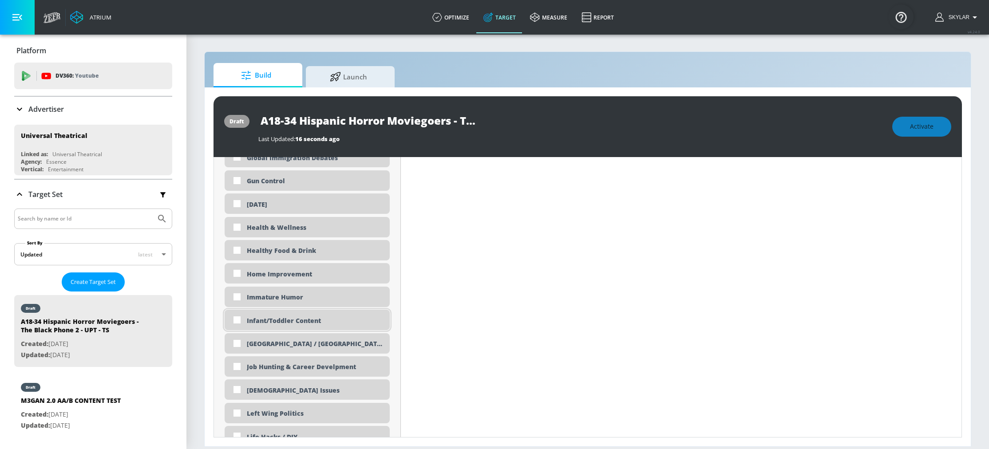
scroll to position [1395, 0]
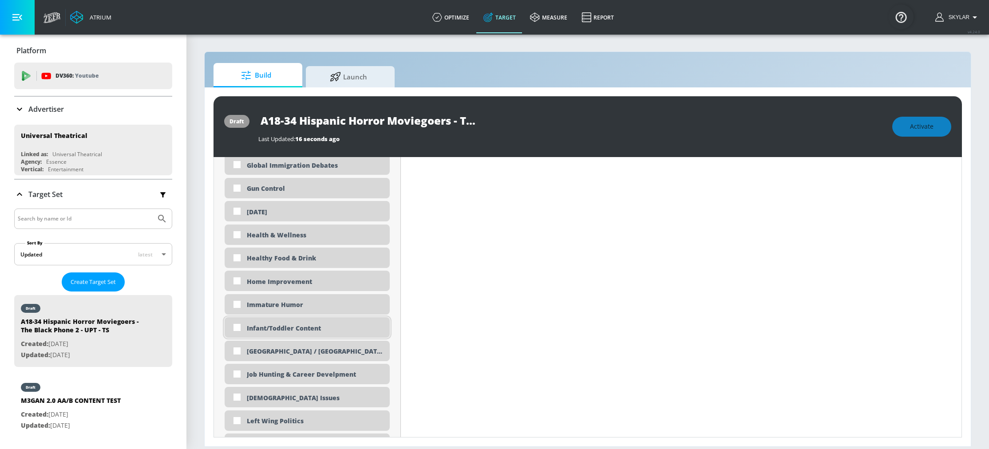
click at [346, 329] on div "Infant/Toddler Content" at bounding box center [315, 328] width 136 height 8
checkbox input "true"
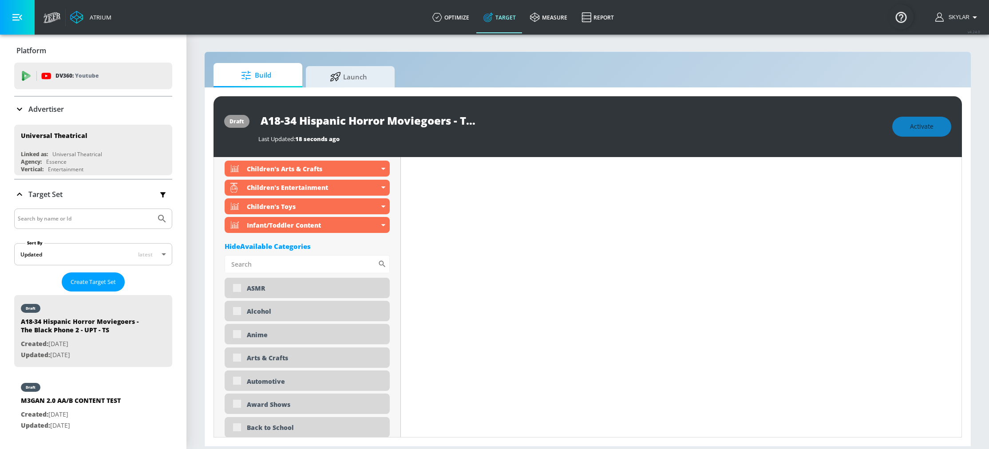
scroll to position [139, 0]
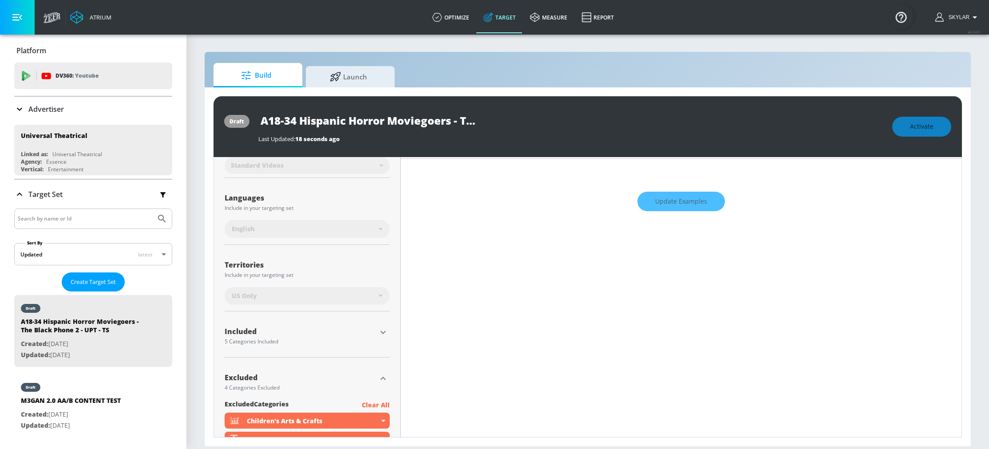
click at [384, 378] on icon "button" at bounding box center [383, 378] width 11 height 11
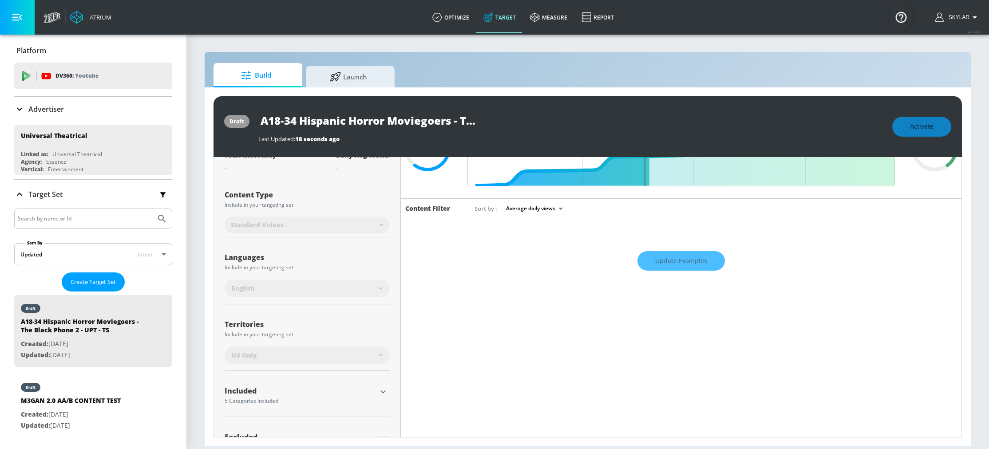
scroll to position [0, 0]
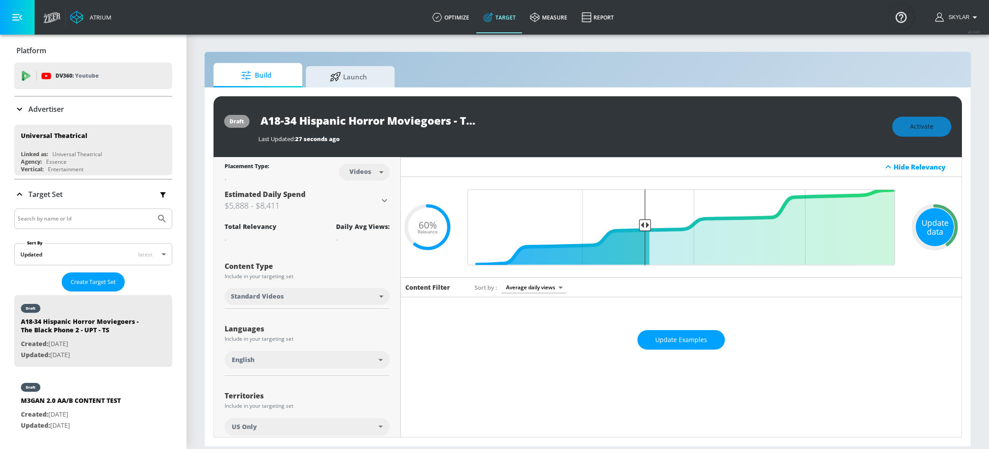
click at [922, 226] on div "Update data" at bounding box center [935, 227] width 38 height 38
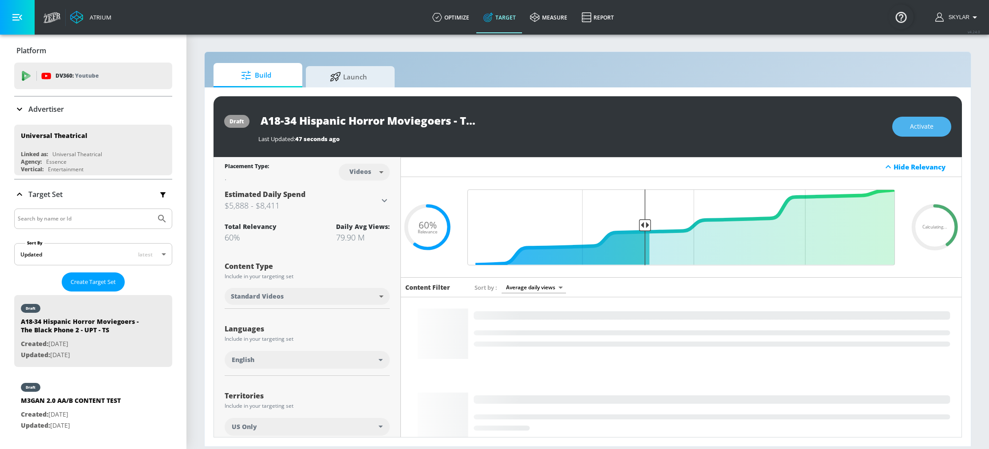
click at [911, 130] on span "Activate" at bounding box center [922, 126] width 24 height 11
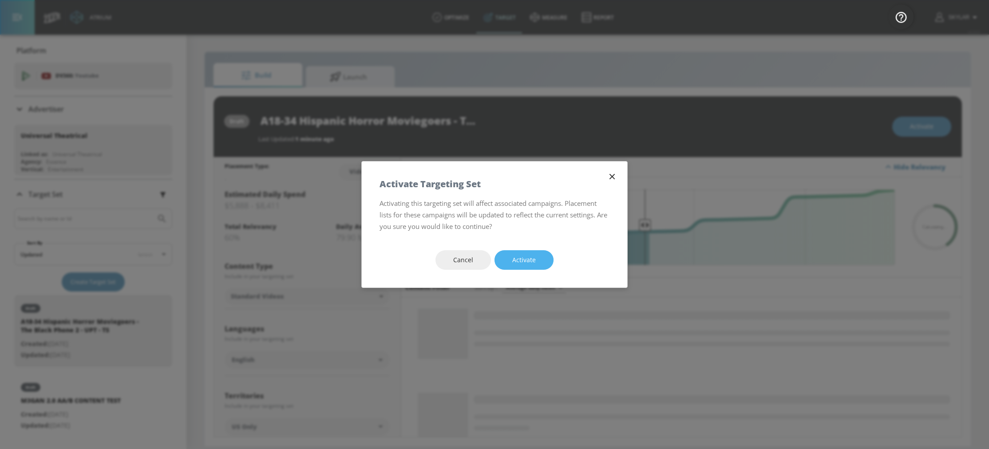
click at [543, 251] on button "Activate" at bounding box center [524, 260] width 59 height 20
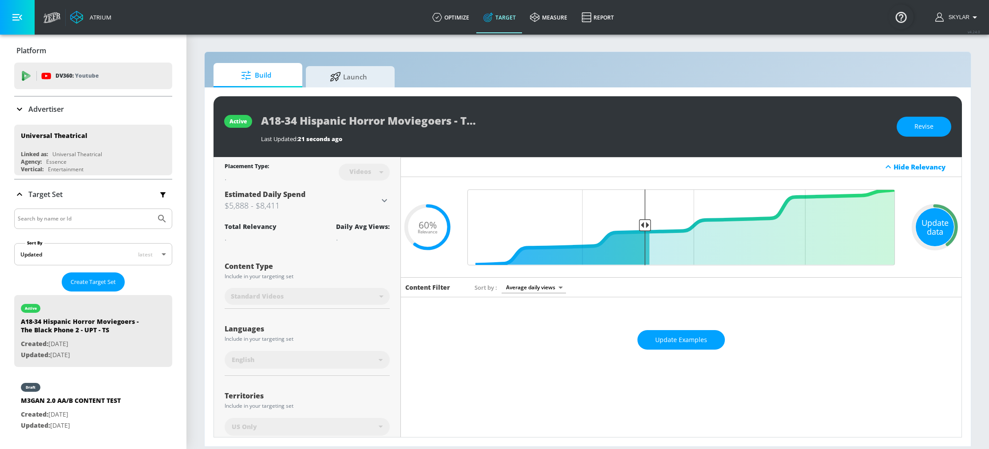
click at [928, 228] on div "Update data" at bounding box center [935, 227] width 38 height 38
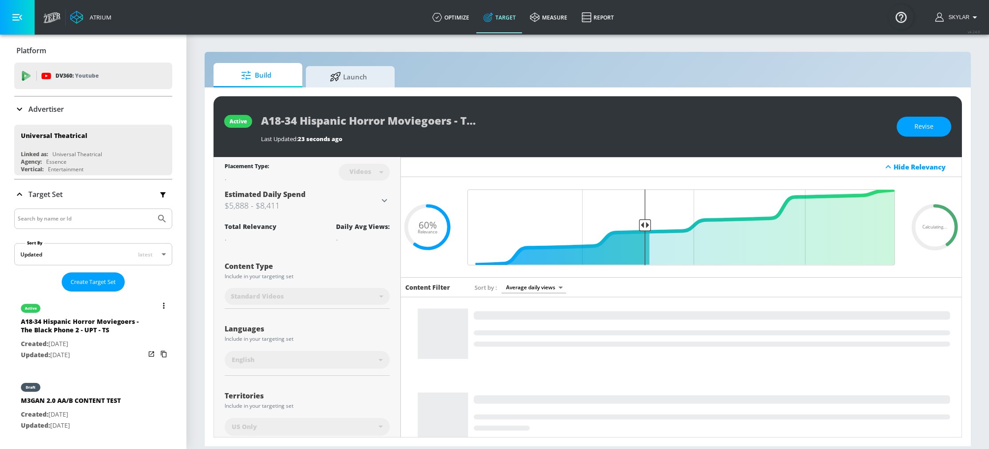
click at [158, 302] on button "list of Target Set" at bounding box center [164, 306] width 12 height 12
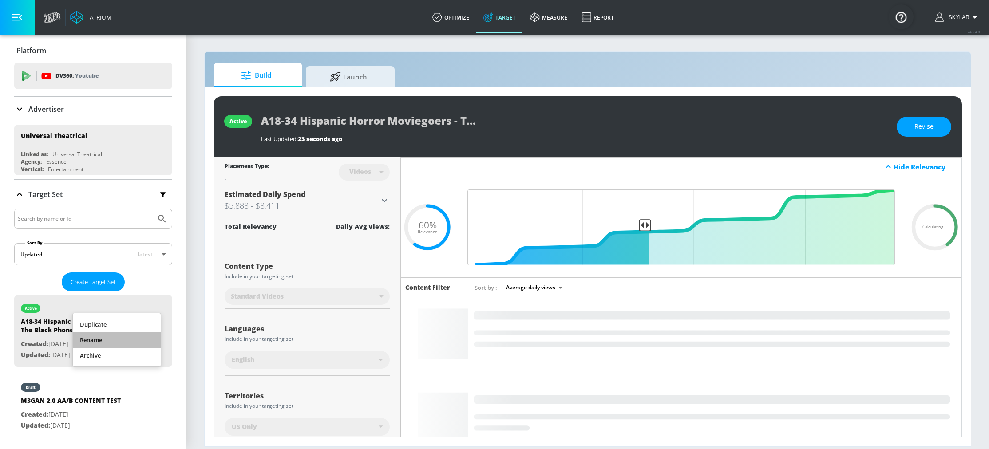
click at [135, 336] on li "Rename" at bounding box center [117, 341] width 88 height 16
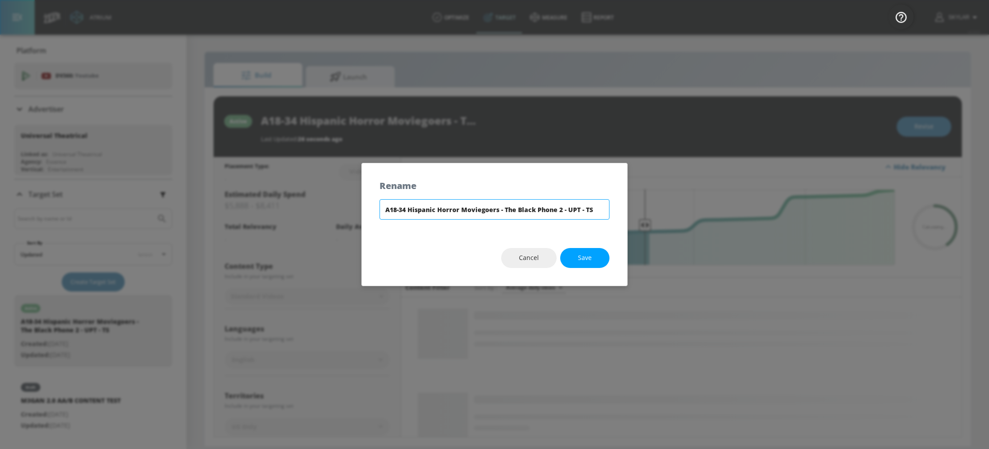
click at [392, 212] on input "A18-34 Hispanic Horror Moviegoers - The Black Phone 2 - UPT - TS" at bounding box center [495, 209] width 230 height 20
click at [391, 211] on input "A18-34 Hispanic Horror Moviegoers - The Black Phone 2 - UPT - TS" at bounding box center [495, 209] width 230 height 20
click at [525, 258] on span "Cancel" at bounding box center [529, 258] width 20 height 11
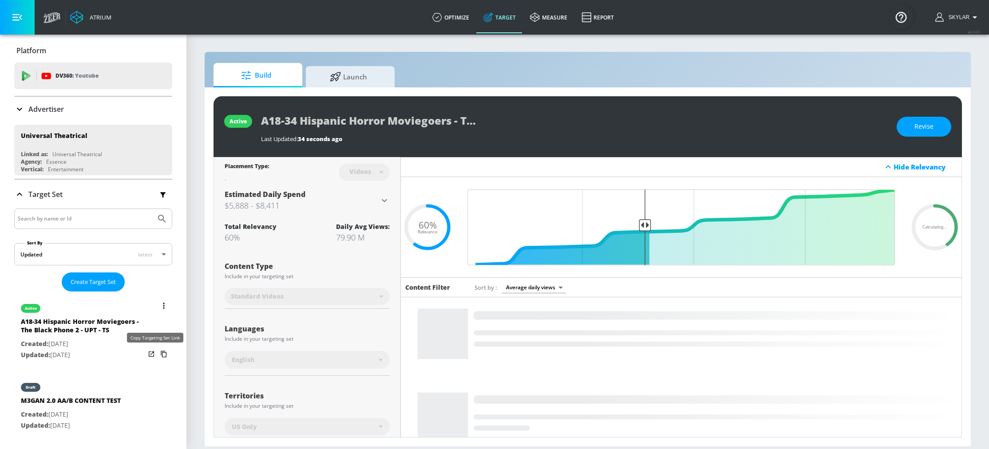
click at [157, 355] on icon "list of Target Set" at bounding box center [164, 354] width 14 height 14
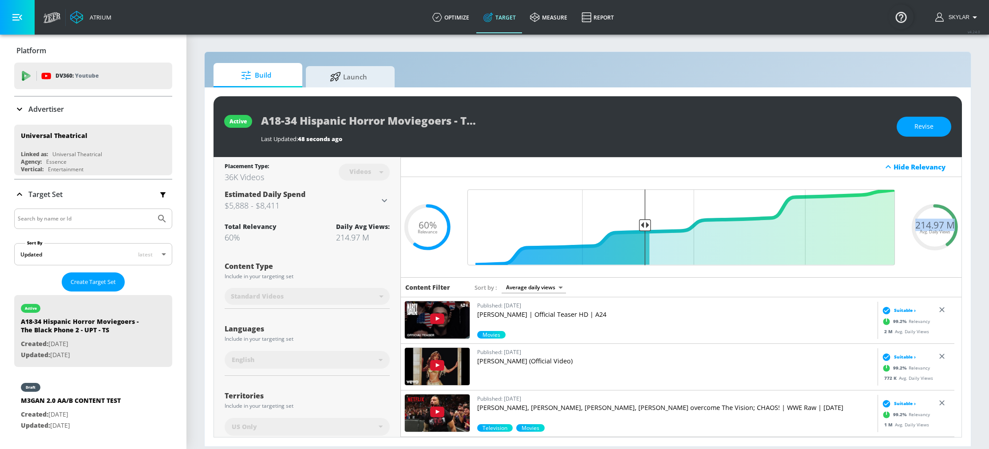
drag, startPoint x: 907, startPoint y: 226, endPoint x: 948, endPoint y: 230, distance: 41.4
click at [948, 230] on div "214.97 M Avg. Daily Views" at bounding box center [935, 227] width 53 height 13
copy span "214.97 M"
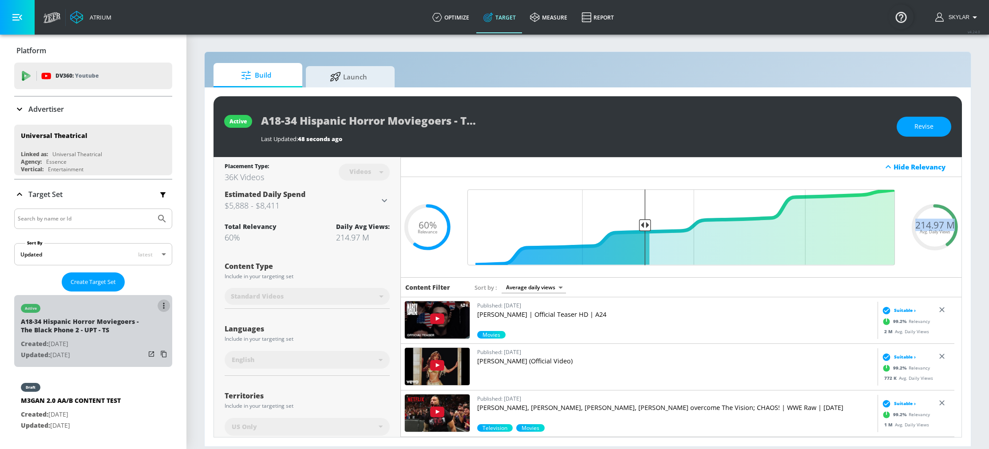
click at [158, 310] on button "list of Target Set" at bounding box center [164, 306] width 12 height 12
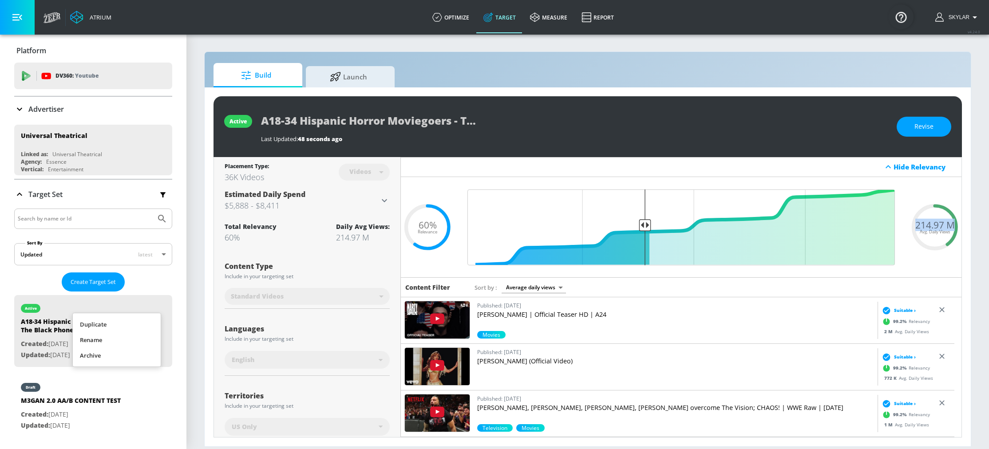
click at [111, 319] on li "Duplicate" at bounding box center [117, 325] width 88 height 16
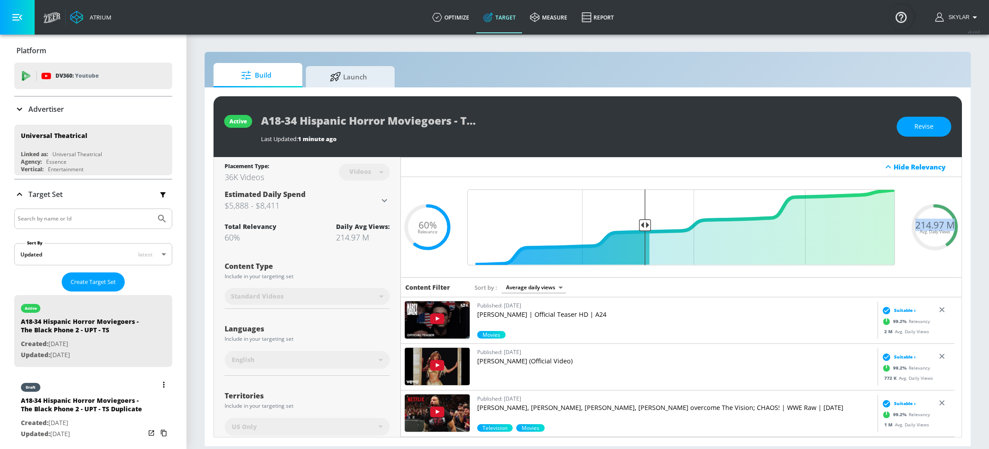
click at [89, 393] on div "draft" at bounding box center [83, 385] width 124 height 22
type input "A18-34 Hispanic Horror Moviegoers - The Black Phone 2 - UPT - TS Duplicate"
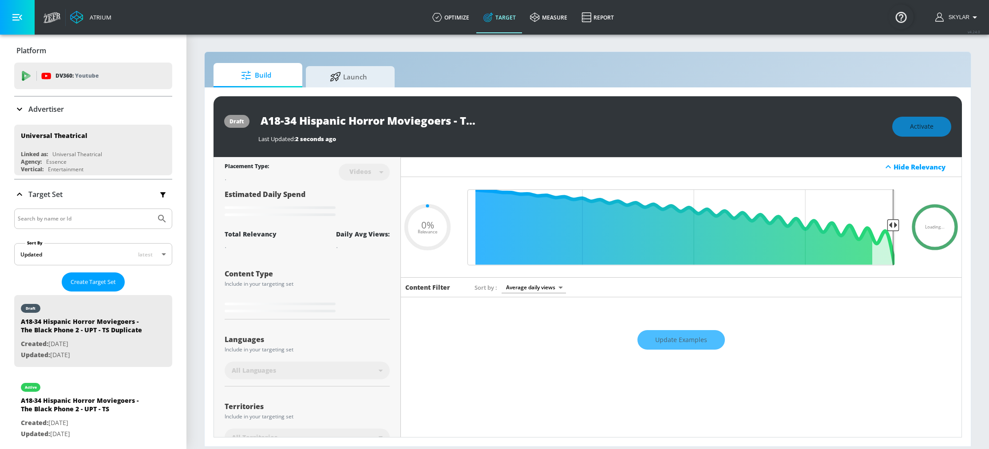
type input "0.6"
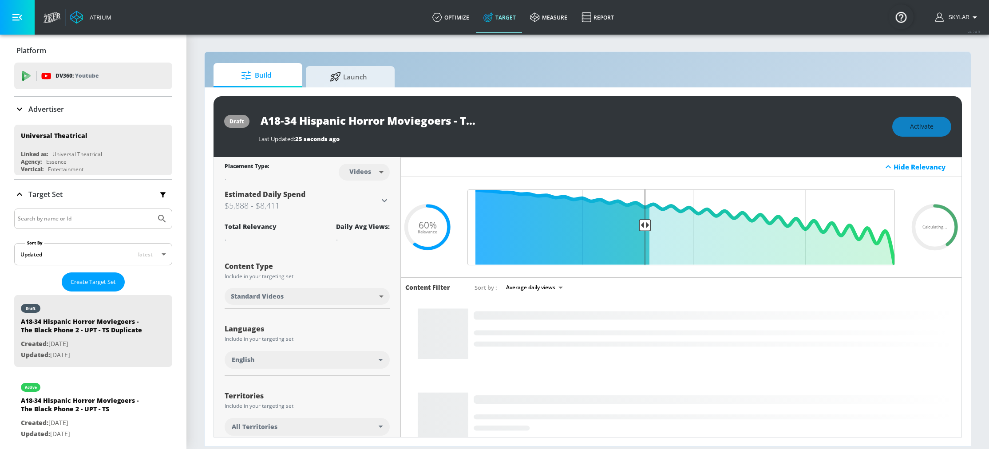
click at [352, 171] on body "Atrium optimize Target measure Report optimize Target measure Report v 4.24.0 S…" at bounding box center [494, 224] width 989 height 449
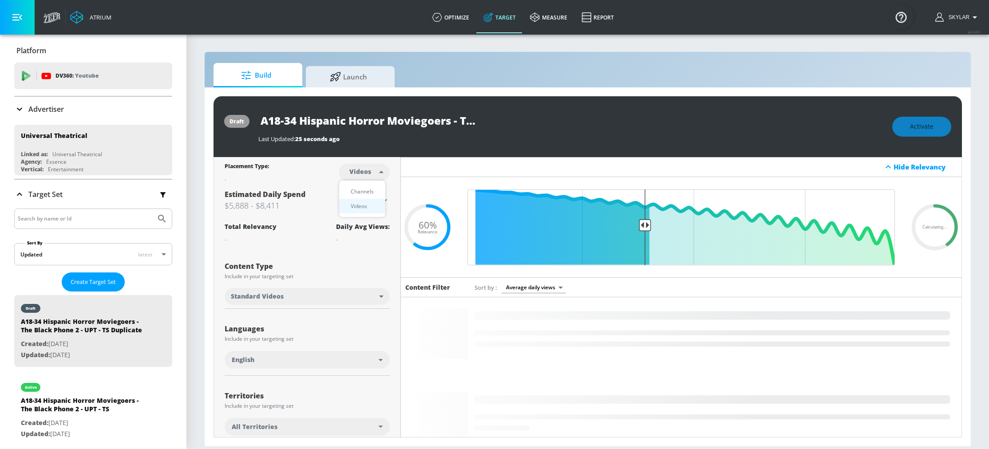
click at [354, 193] on div "Channels" at bounding box center [362, 191] width 32 height 9
type input "channels"
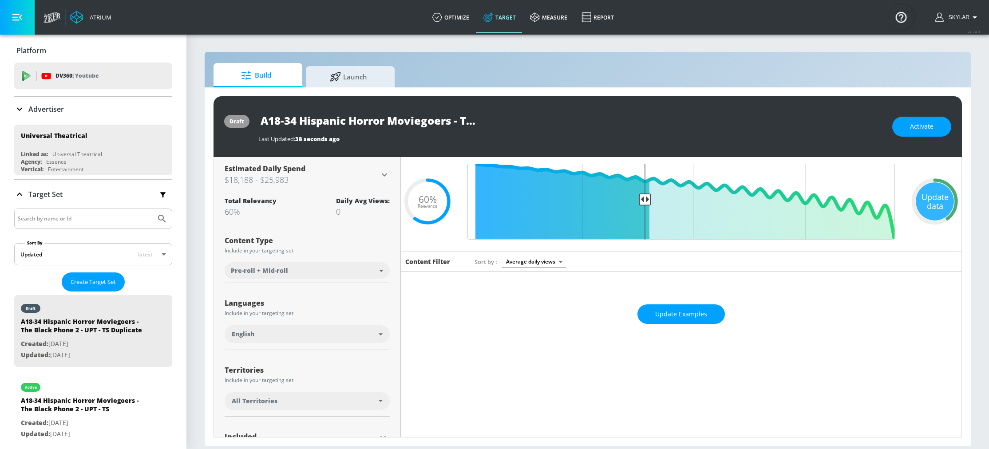
scroll to position [106, 0]
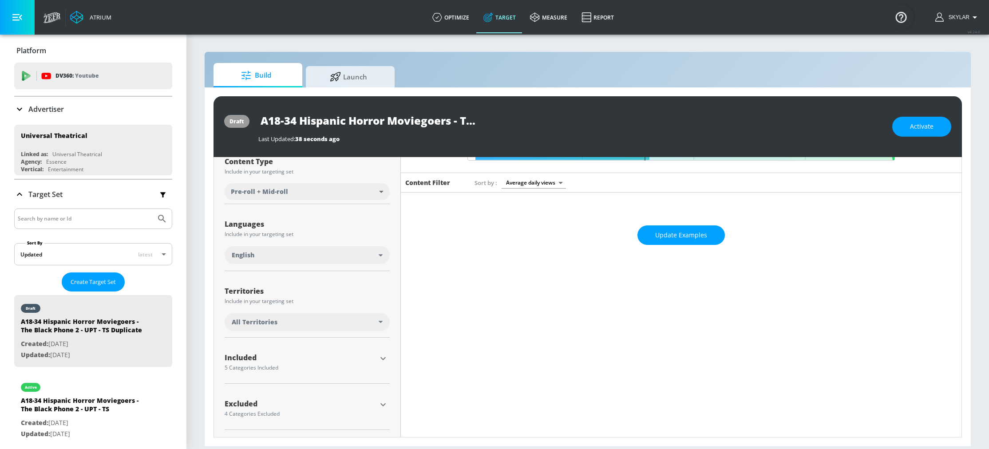
click at [325, 321] on div "All Territories" at bounding box center [305, 322] width 147 height 9
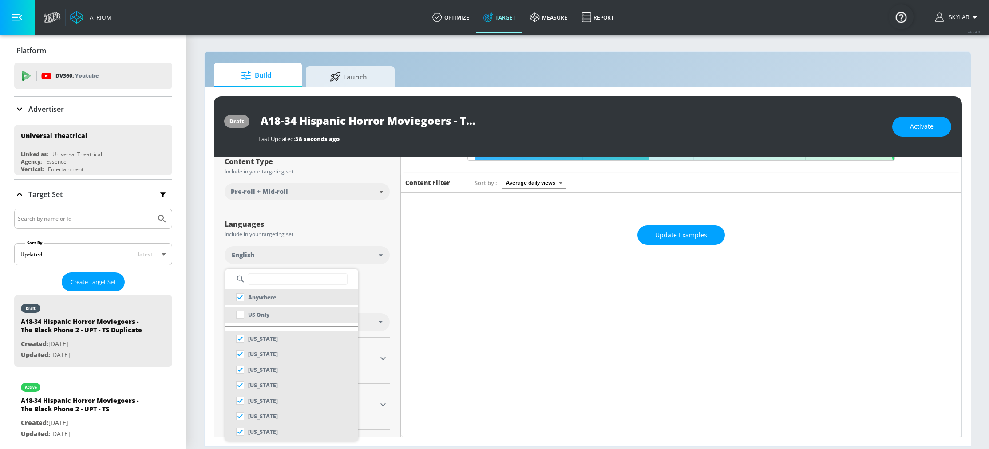
click at [283, 319] on li "US Only" at bounding box center [291, 315] width 133 height 16
checkbox input "false"
checkbox input "true"
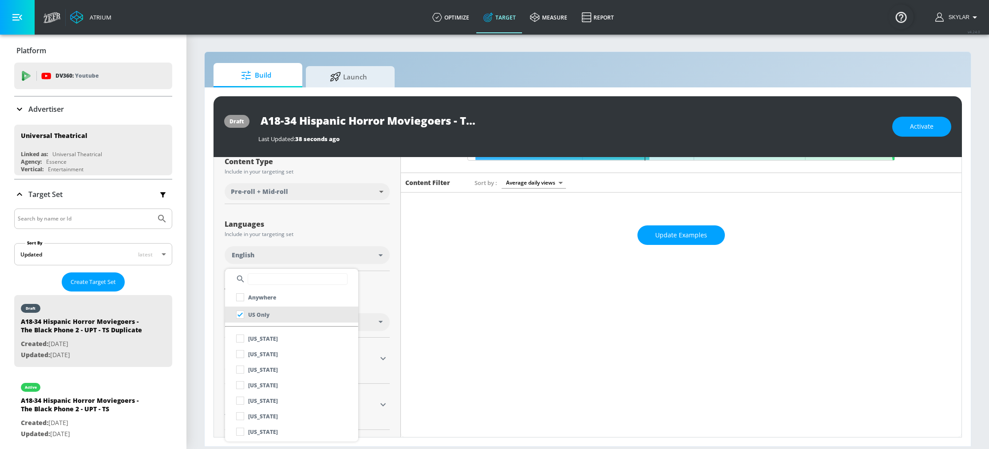
click at [450, 318] on div at bounding box center [494, 224] width 989 height 449
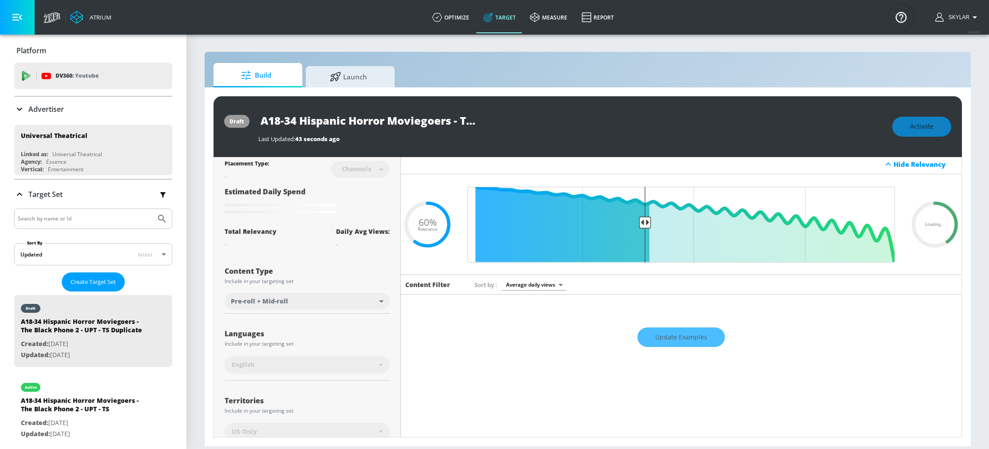
scroll to position [0, 0]
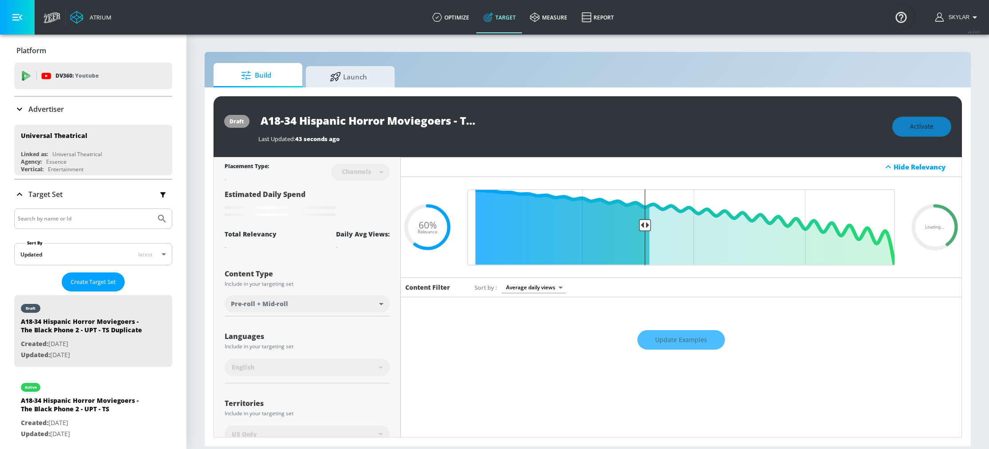
click at [478, 119] on input "A18-34 Hispanic Horror Moviegoers - The Black Phone 2 - UPT - TS Duplicate" at bounding box center [369, 121] width 222 height 20
click at [476, 123] on input "A18-34 Hispanic Horror Moviegoers - The Black Phone 2 - UPT - TS Duplicate" at bounding box center [369, 121] width 222 height 20
drag, startPoint x: 411, startPoint y: 120, endPoint x: 538, endPoint y: 121, distance: 127.0
click at [538, 121] on div "A18-34 Hispanic Horror Moviegoers - The Black Phone 2 - UPT - TS Duplicate" at bounding box center [570, 121] width 625 height 20
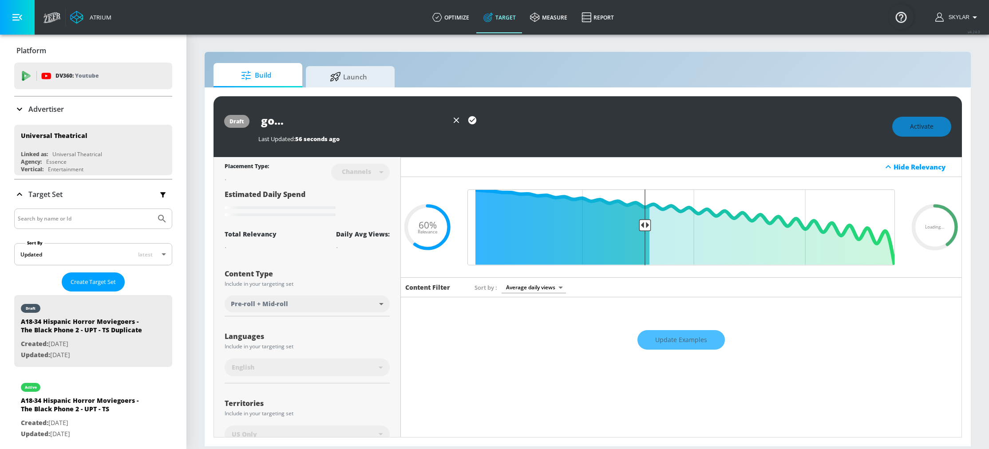
scroll to position [0, 166]
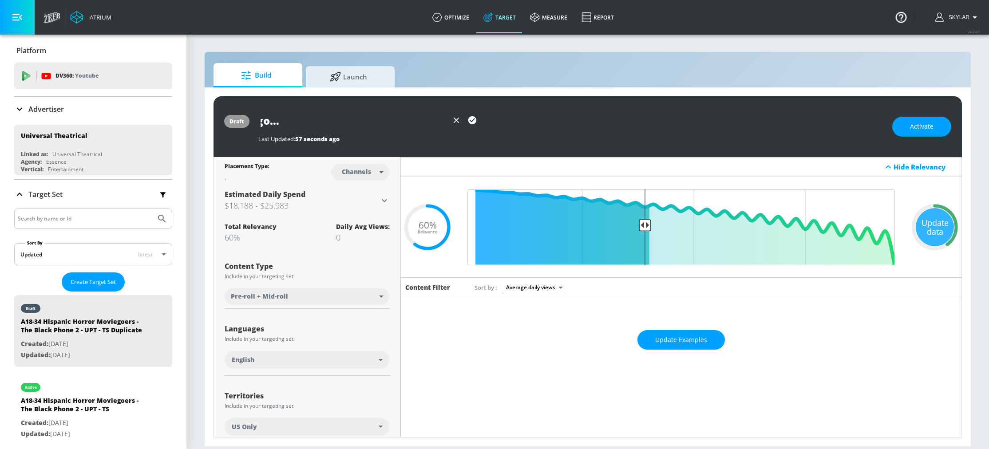
type input "A18-34 Hispanic Horror Moviegoers - The Black Phone 2 - UPT - CT"
click at [475, 118] on icon "button" at bounding box center [472, 120] width 8 height 8
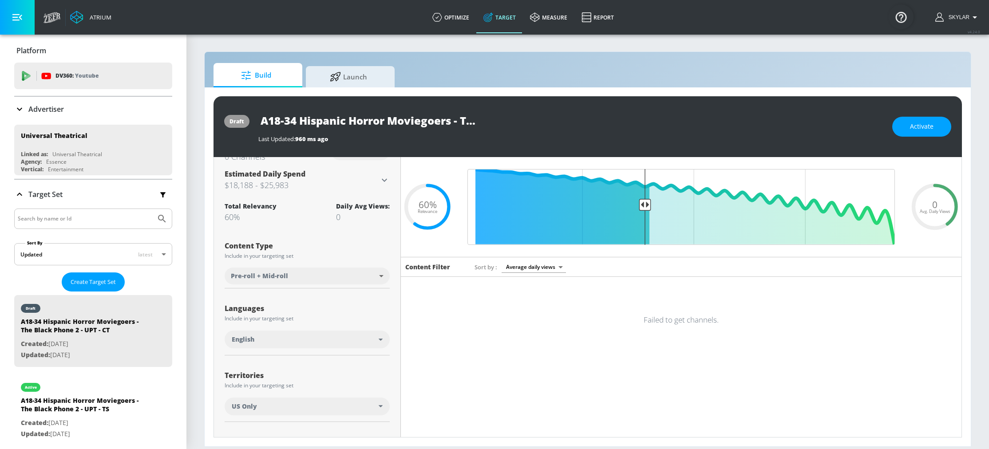
scroll to position [0, 0]
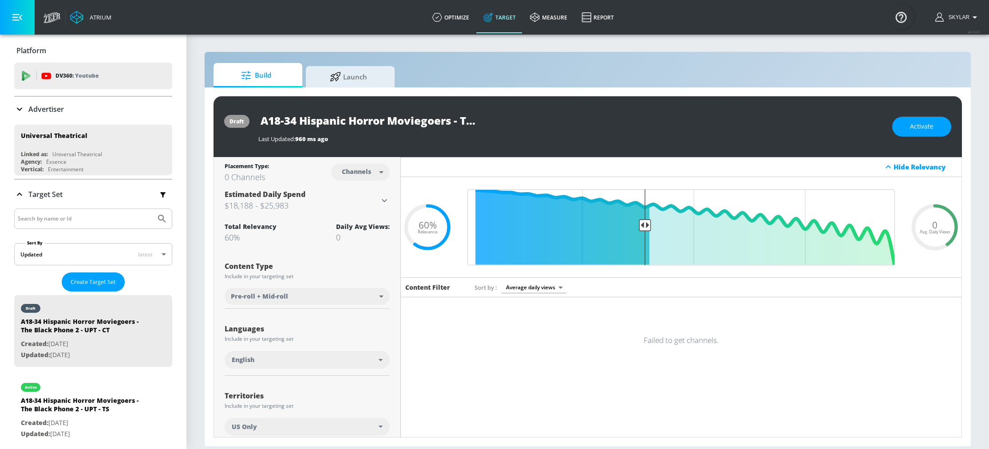
click at [526, 352] on div "Failed to get channels." at bounding box center [681, 340] width 561 height 31
click at [542, 115] on div "A18-34 Hispanic Horror Moviegoers - The Black Phone 2 - UPT - CT" at bounding box center [570, 121] width 625 height 20
click at [905, 122] on button "Activate" at bounding box center [922, 127] width 59 height 20
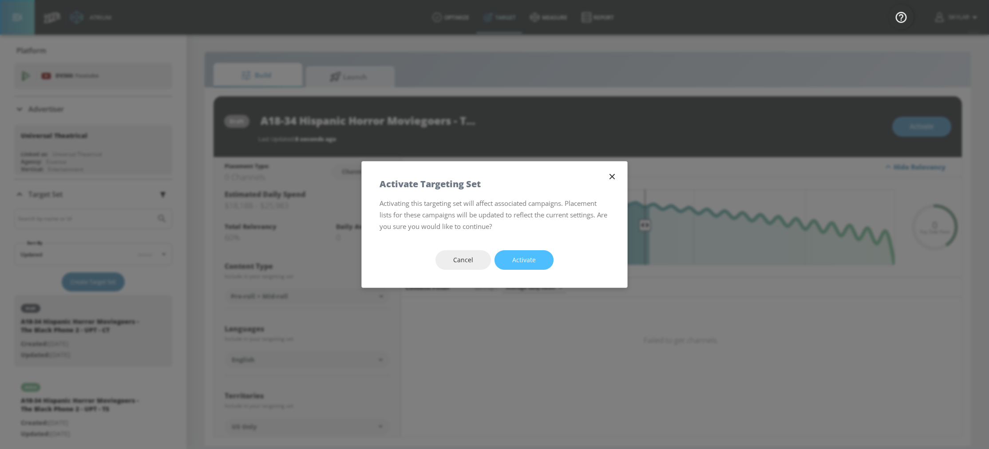
click at [519, 264] on span "Activate" at bounding box center [524, 260] width 24 height 11
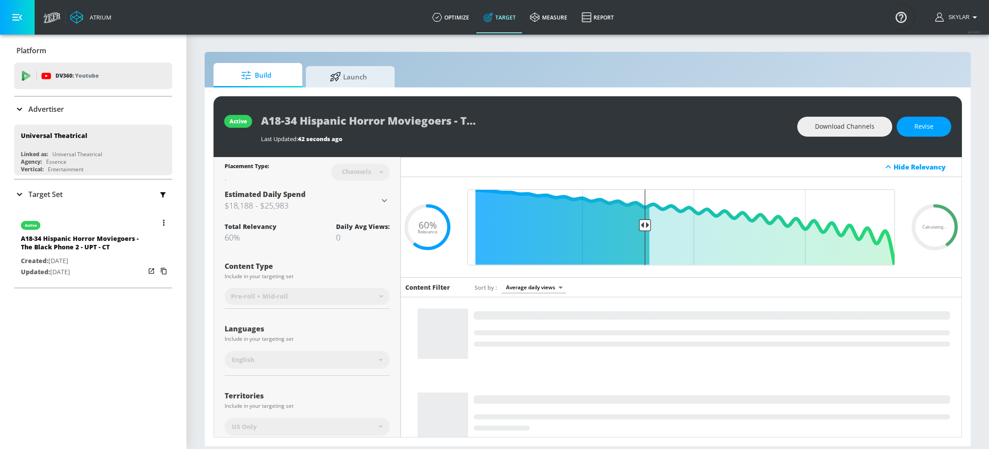
click at [163, 224] on icon "button" at bounding box center [164, 223] width 2 height 6
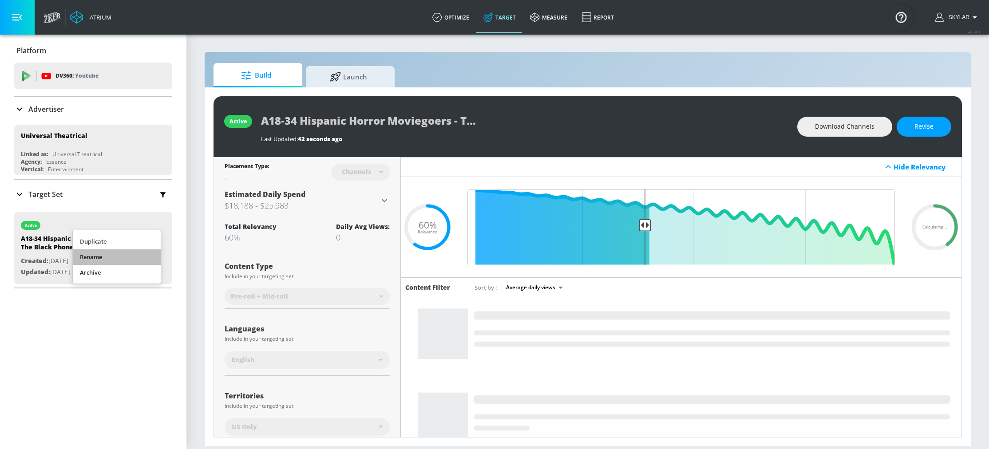
click at [136, 254] on li "Rename" at bounding box center [117, 258] width 88 height 16
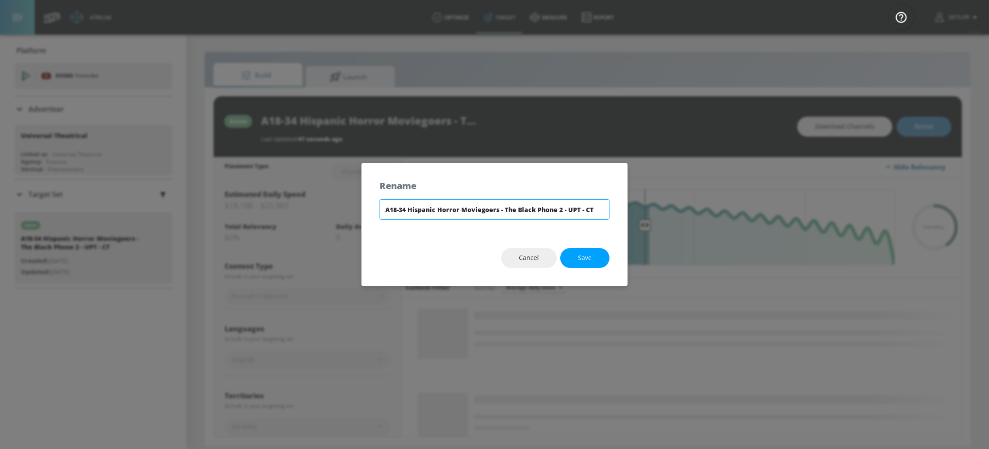
click at [401, 205] on input "A18-34 Hispanic Horror Moviegoers - The Black Phone 2 - UPT - CT" at bounding box center [495, 209] width 230 height 20
click at [541, 258] on button "Cancel" at bounding box center [529, 258] width 56 height 20
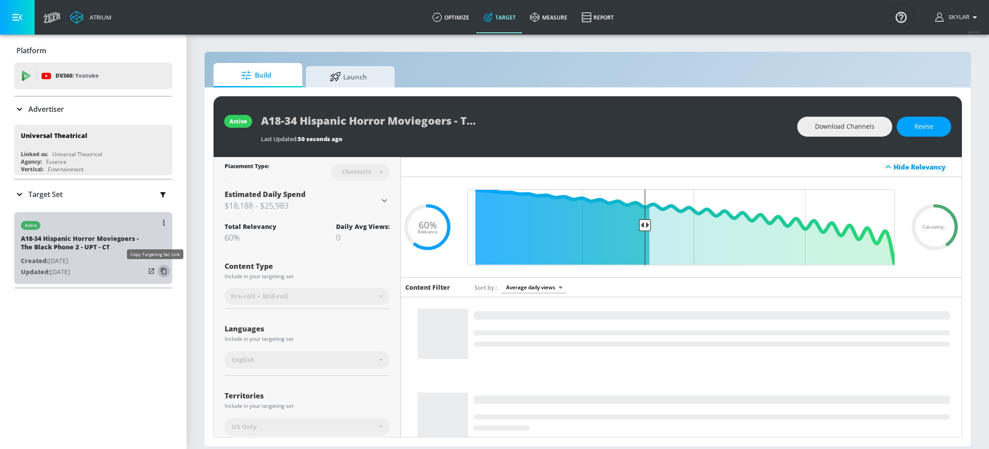
click at [157, 273] on icon "button" at bounding box center [164, 271] width 14 height 14
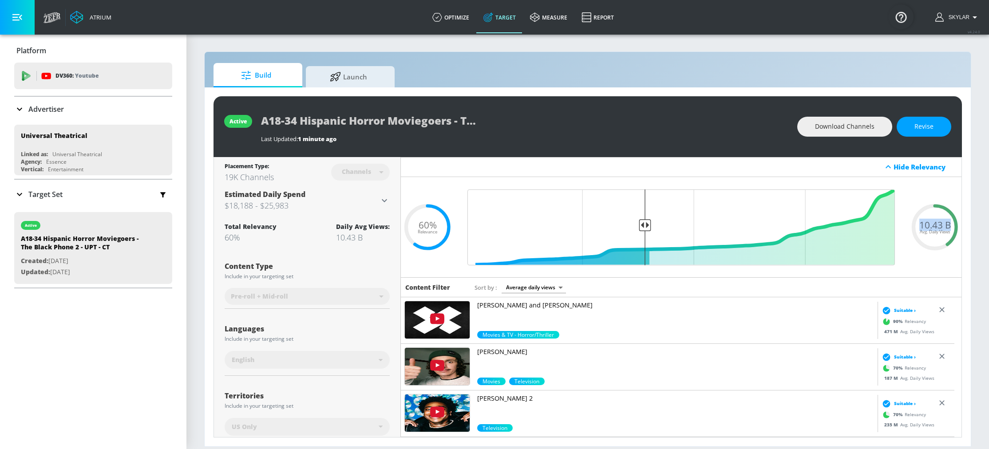
drag, startPoint x: 911, startPoint y: 226, endPoint x: 942, endPoint y: 227, distance: 31.5
click at [942, 227] on div "10.43 B Avg. Daily Views" at bounding box center [935, 227] width 53 height 13
copy span "10.43 B"
